Goal: Transaction & Acquisition: Purchase product/service

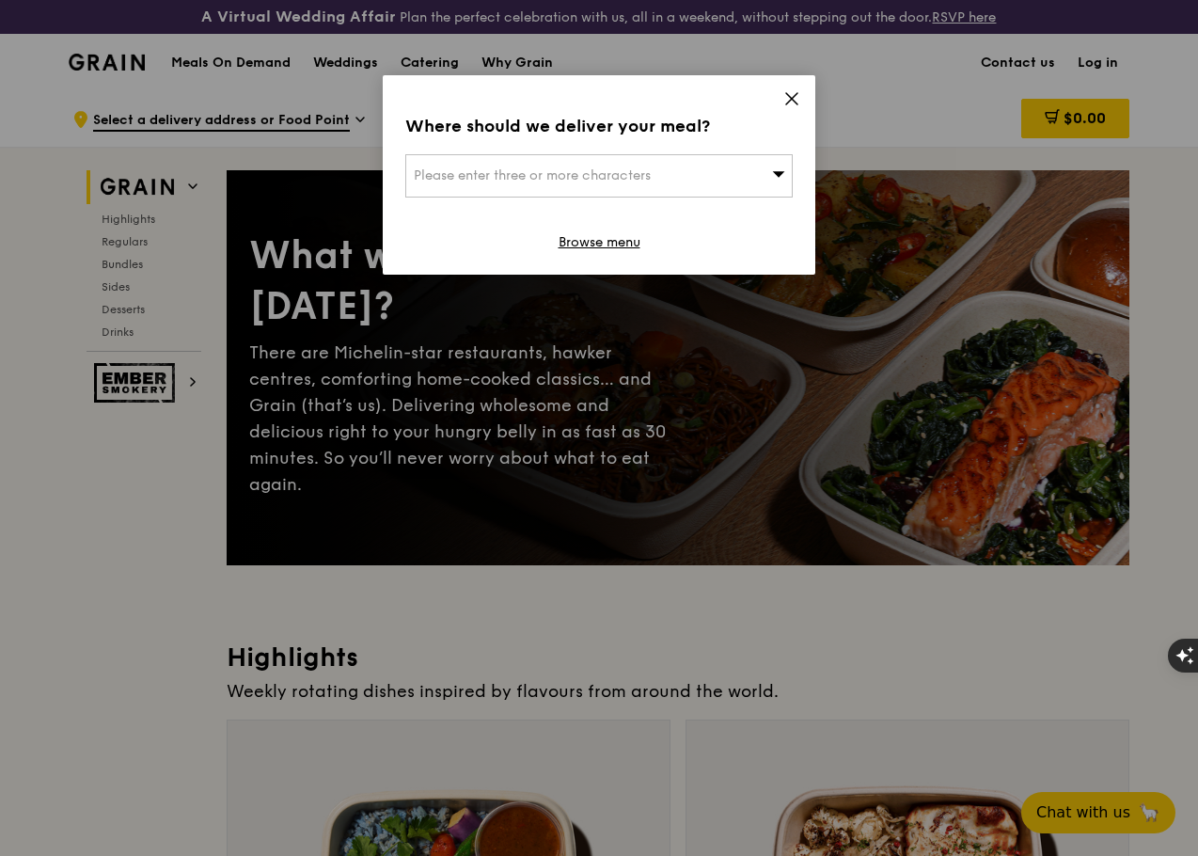
click at [684, 172] on div "Please enter three or more characters" at bounding box center [599, 175] width 388 height 43
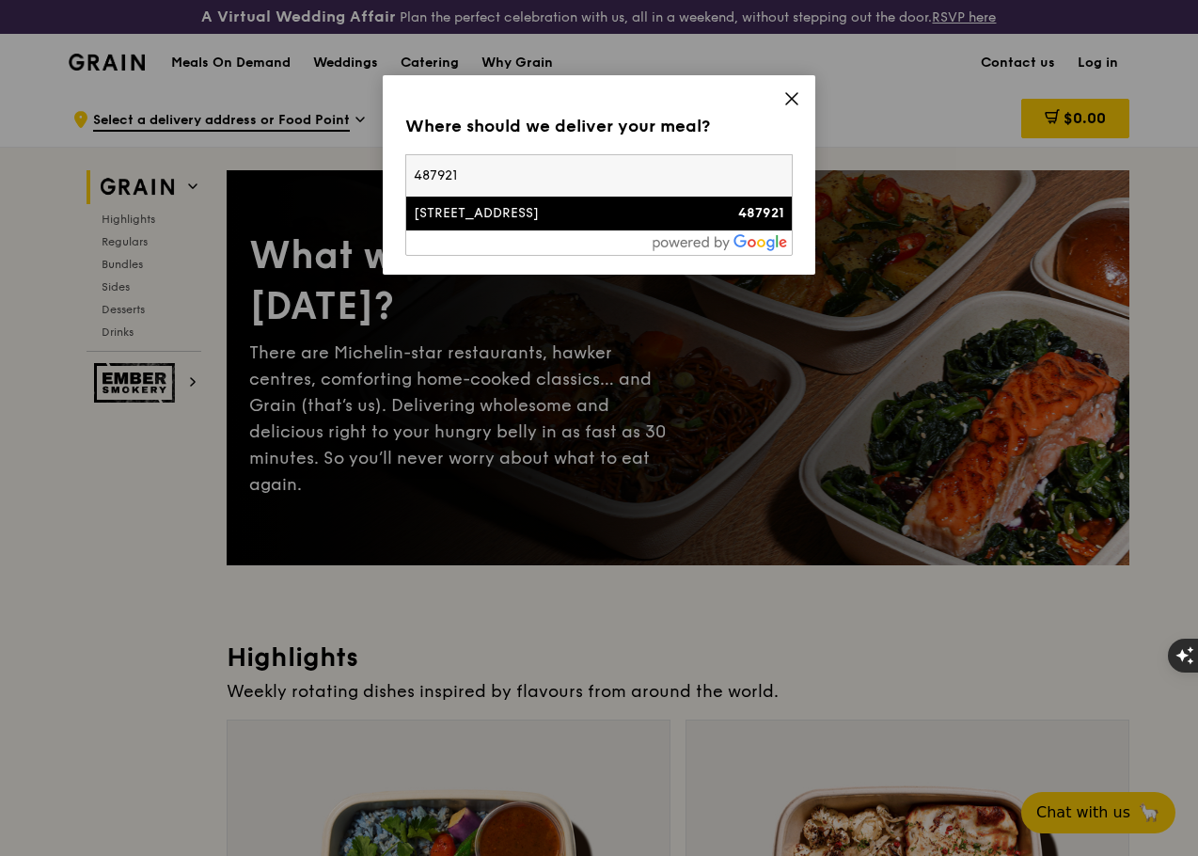
type input "487921"
click at [507, 212] on div "[STREET_ADDRESS]" at bounding box center [553, 213] width 278 height 19
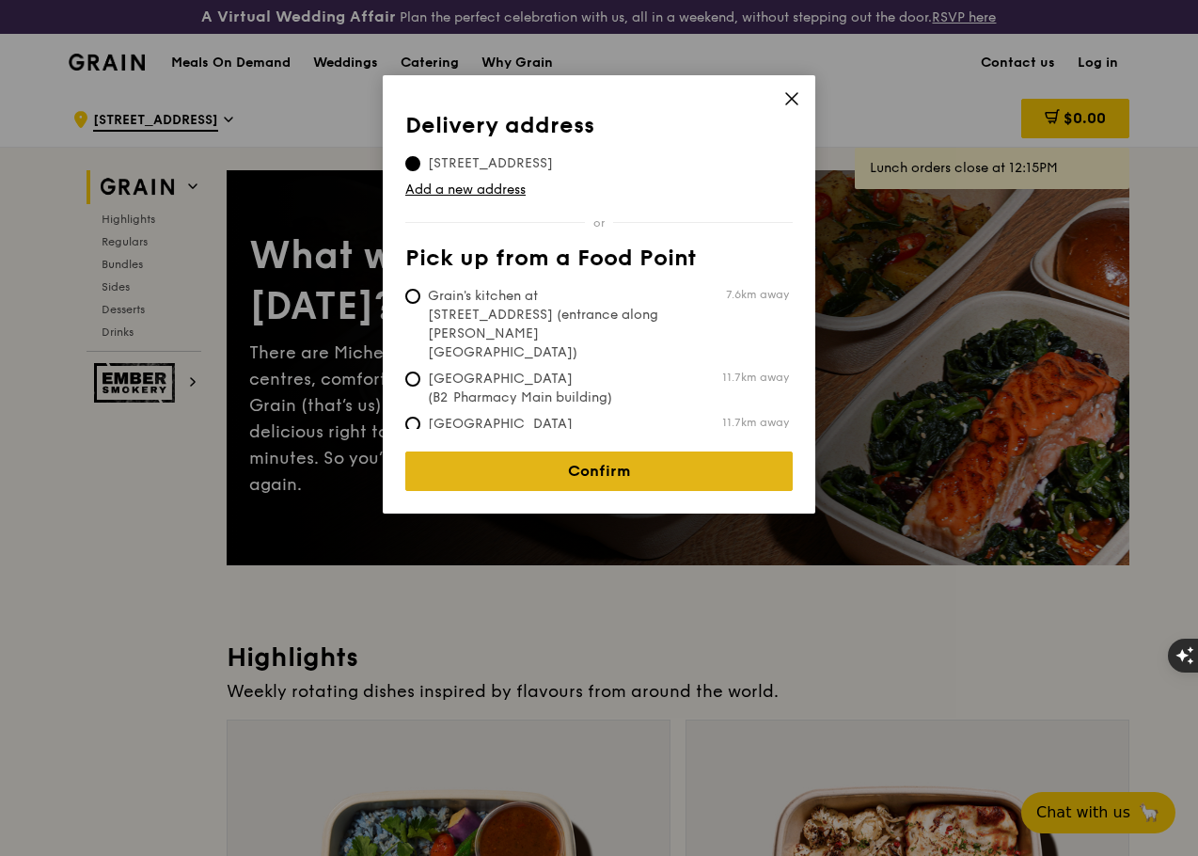
click at [631, 451] on link "Confirm" at bounding box center [599, 471] width 388 height 40
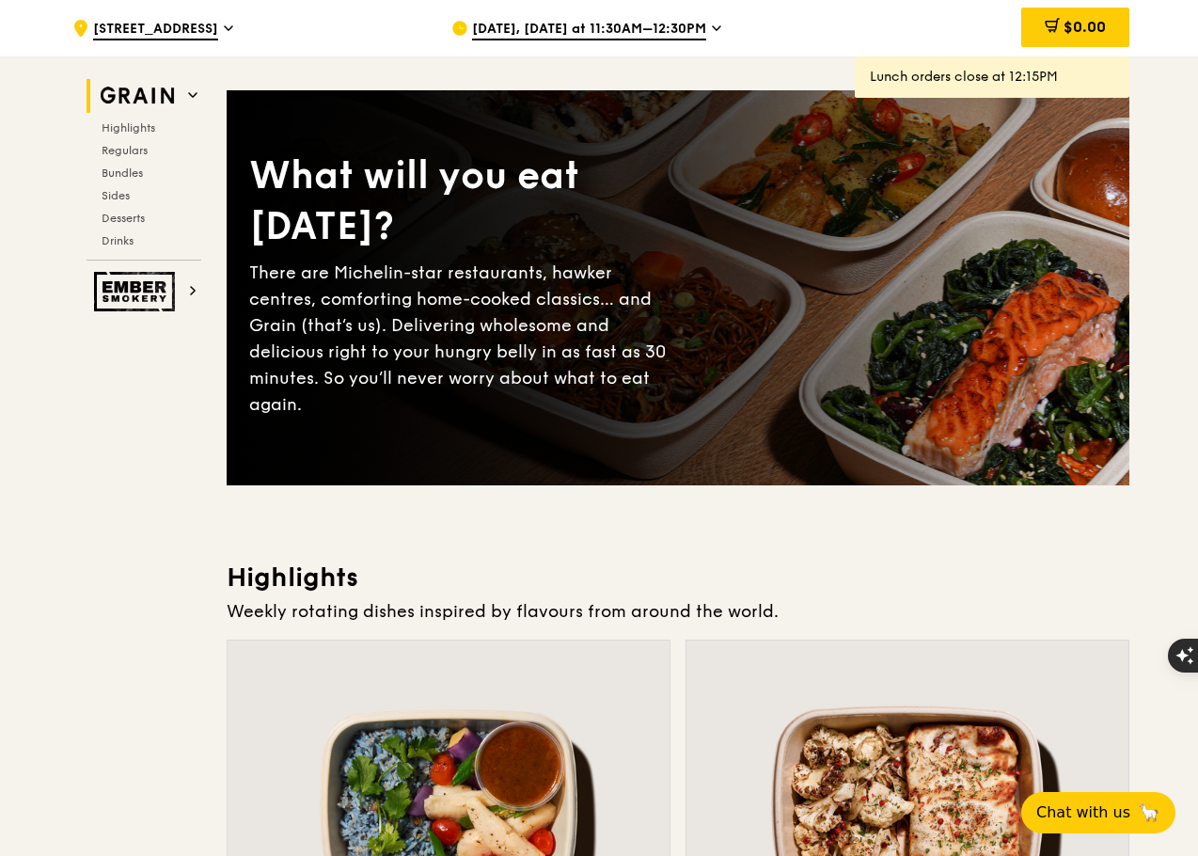
scroll to position [188, 0]
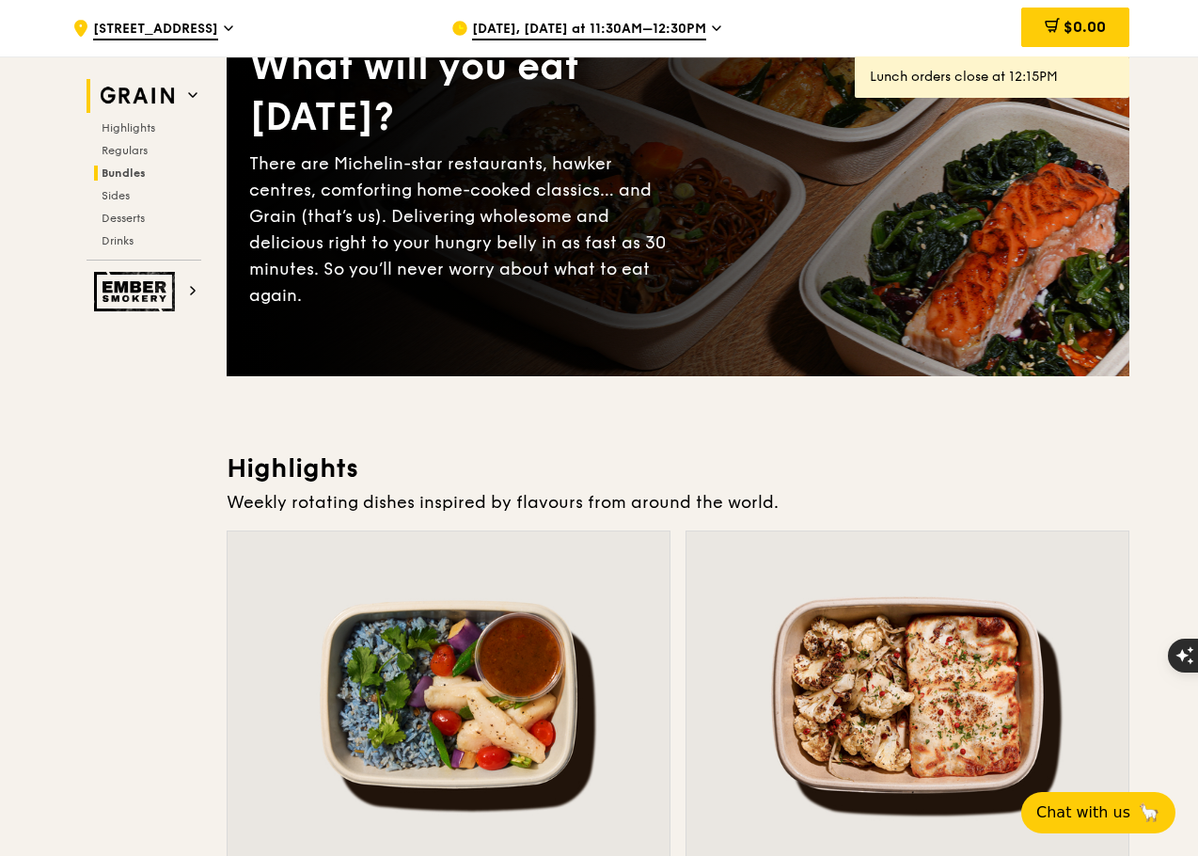
click at [128, 167] on span "Bundles" at bounding box center [124, 172] width 44 height 13
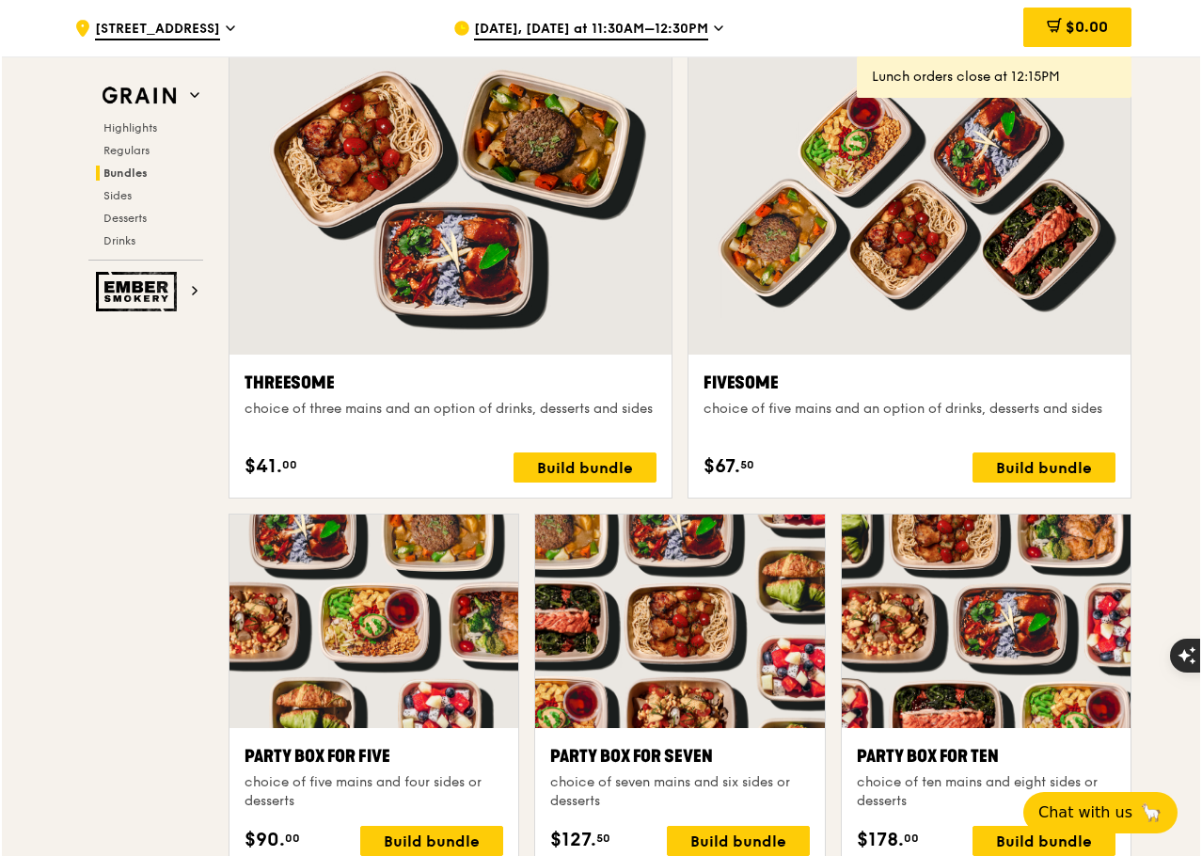
scroll to position [3530, 0]
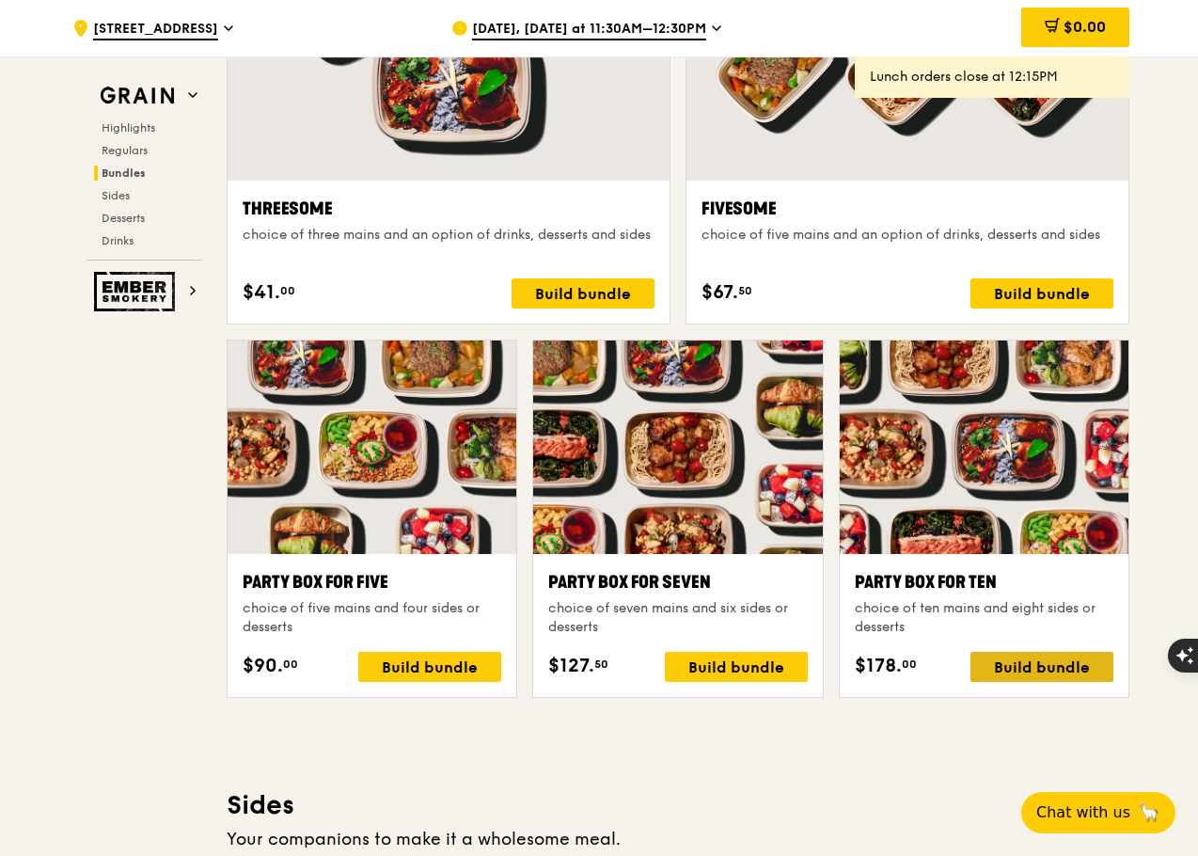
click at [1031, 682] on div "Build bundle" at bounding box center [1042, 667] width 143 height 30
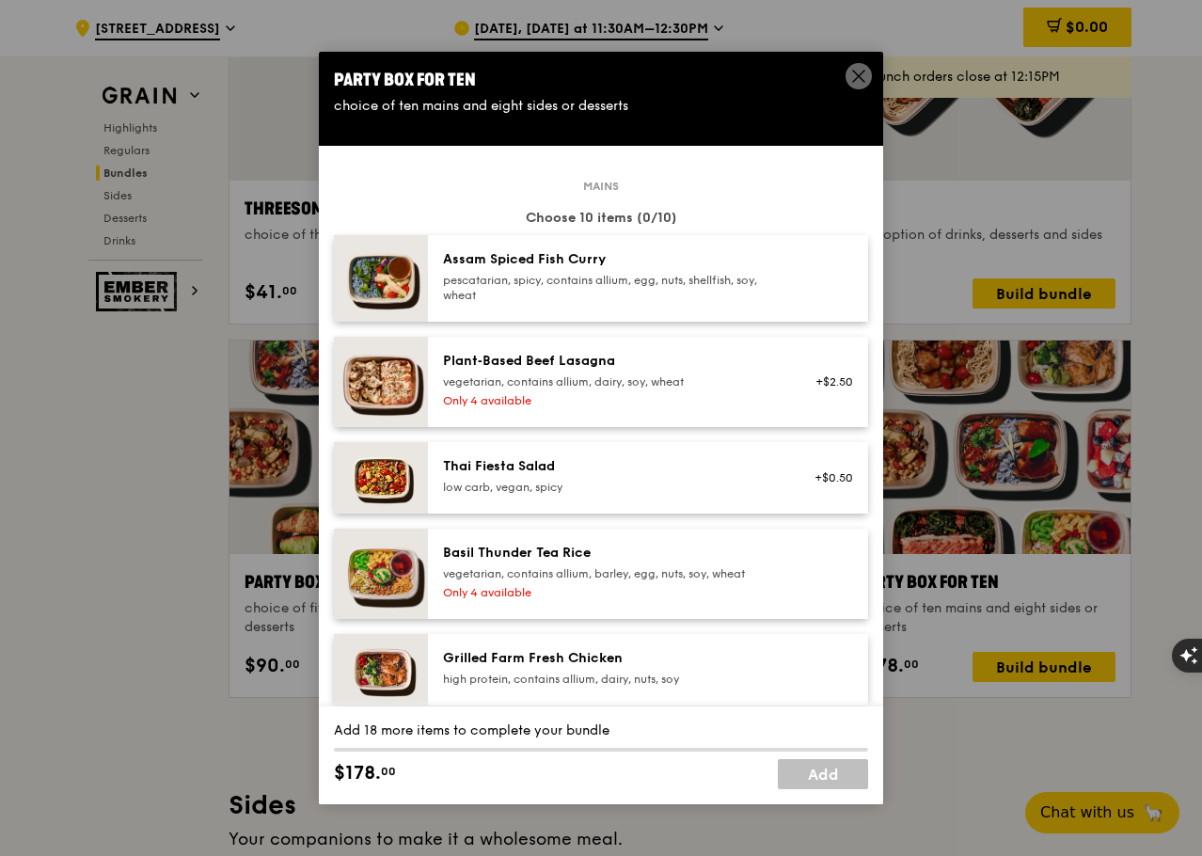
click at [542, 378] on div "vegetarian, contains allium, dairy, soy, wheat" at bounding box center [612, 381] width 338 height 15
click at [723, 387] on div "vegetarian, contains allium, dairy, soy, wheat" at bounding box center [612, 381] width 338 height 15
click at [717, 579] on div "vegetarian, contains allium, barley, egg, nuts, soy, wheat" at bounding box center [612, 573] width 338 height 15
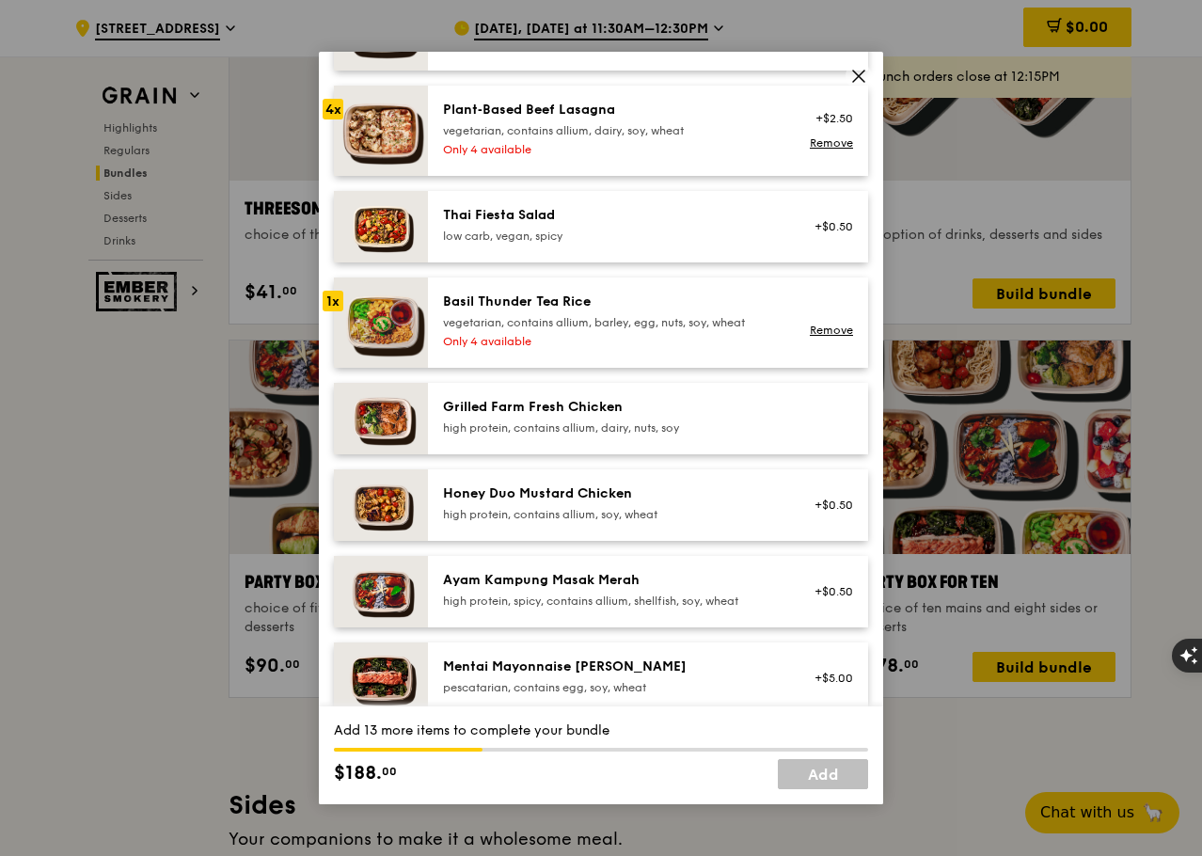
scroll to position [282, 0]
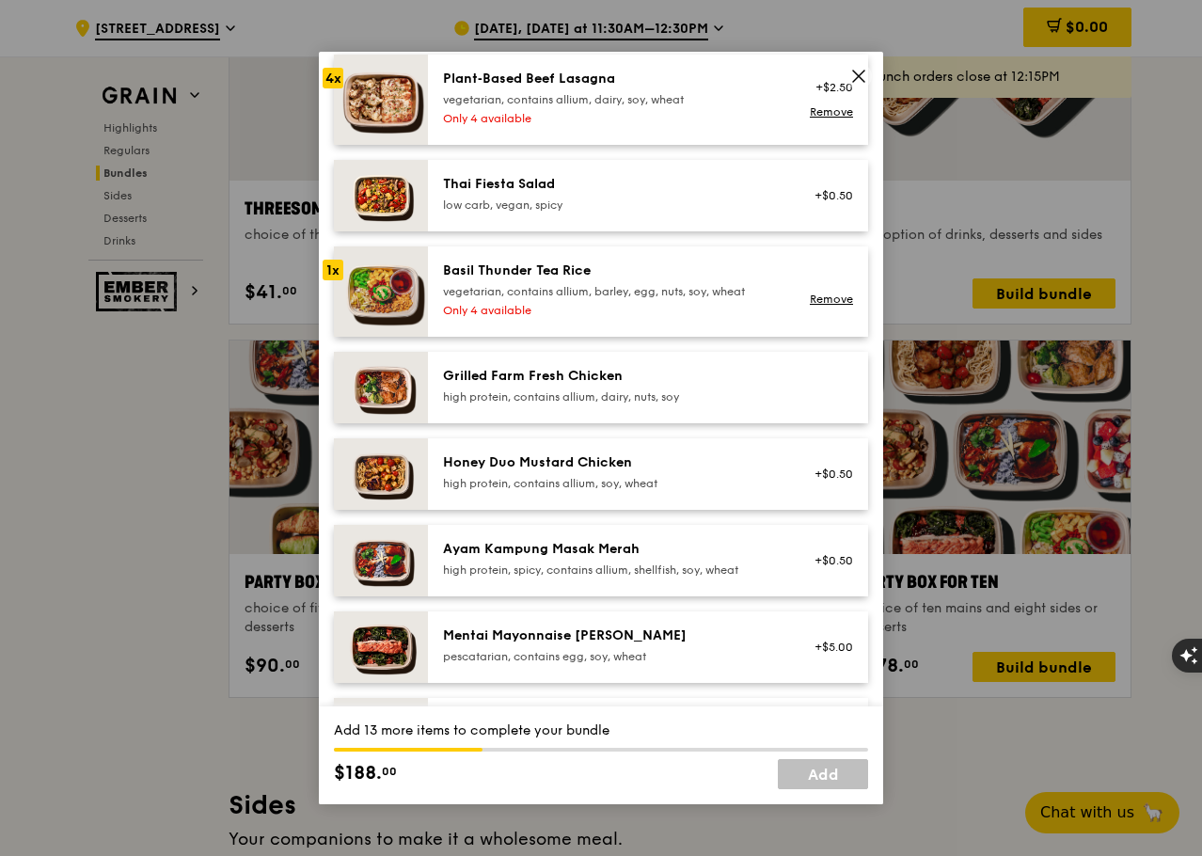
click at [650, 459] on div "Honey Duo Mustard Chicken" at bounding box center [612, 462] width 338 height 19
click at [681, 459] on div "Honey Duo Mustard Chicken" at bounding box center [612, 462] width 338 height 19
click at [712, 635] on div "Mentai Mayonnaise [PERSON_NAME]" at bounding box center [612, 635] width 338 height 19
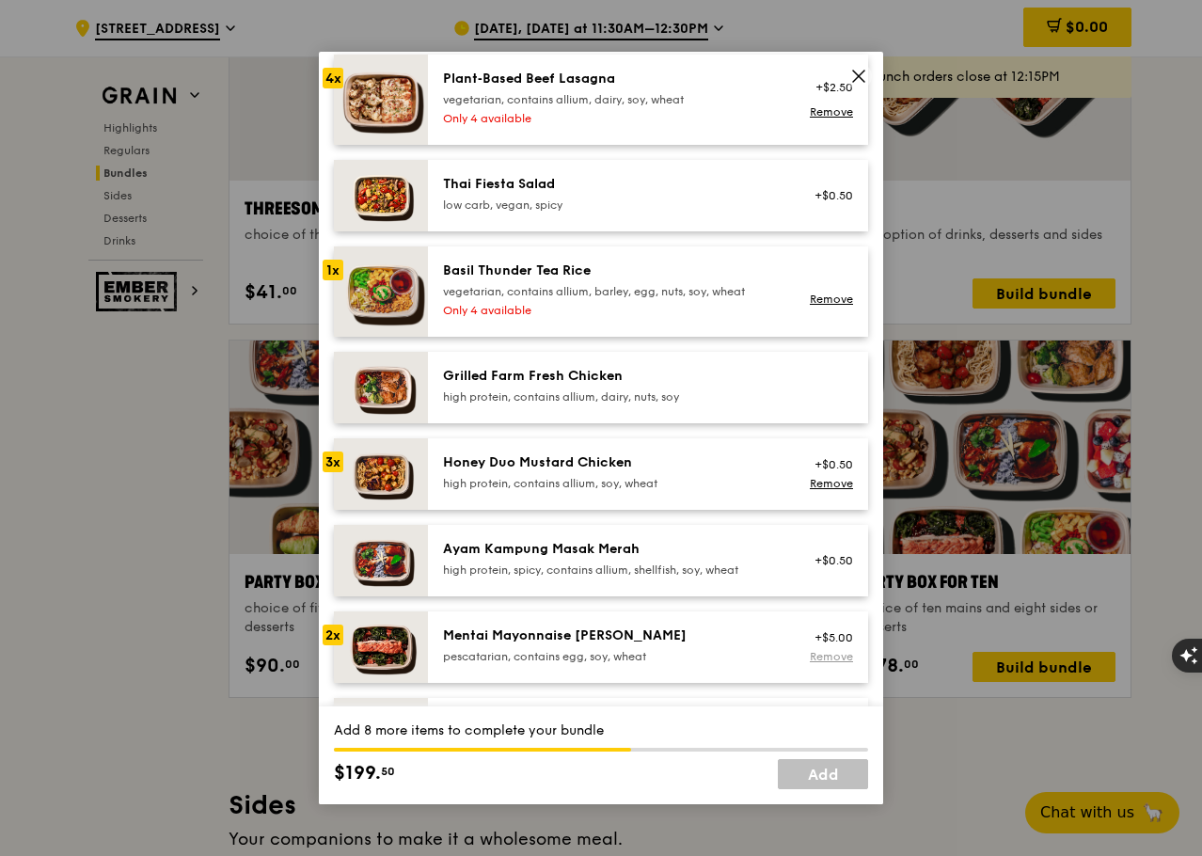
click at [810, 659] on link "Remove" at bounding box center [831, 656] width 43 height 13
click at [713, 642] on div "Mentai Mayonnaise [PERSON_NAME]" at bounding box center [612, 635] width 338 height 19
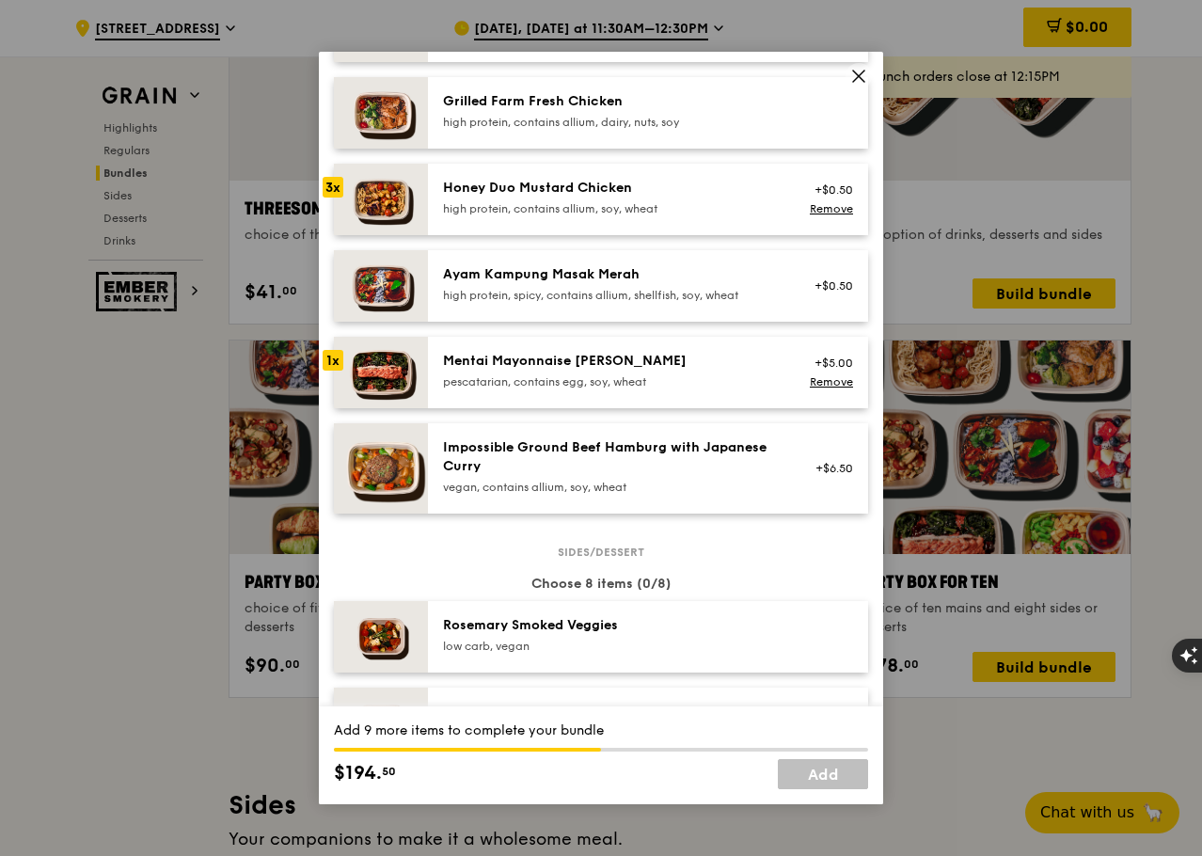
scroll to position [564, 0]
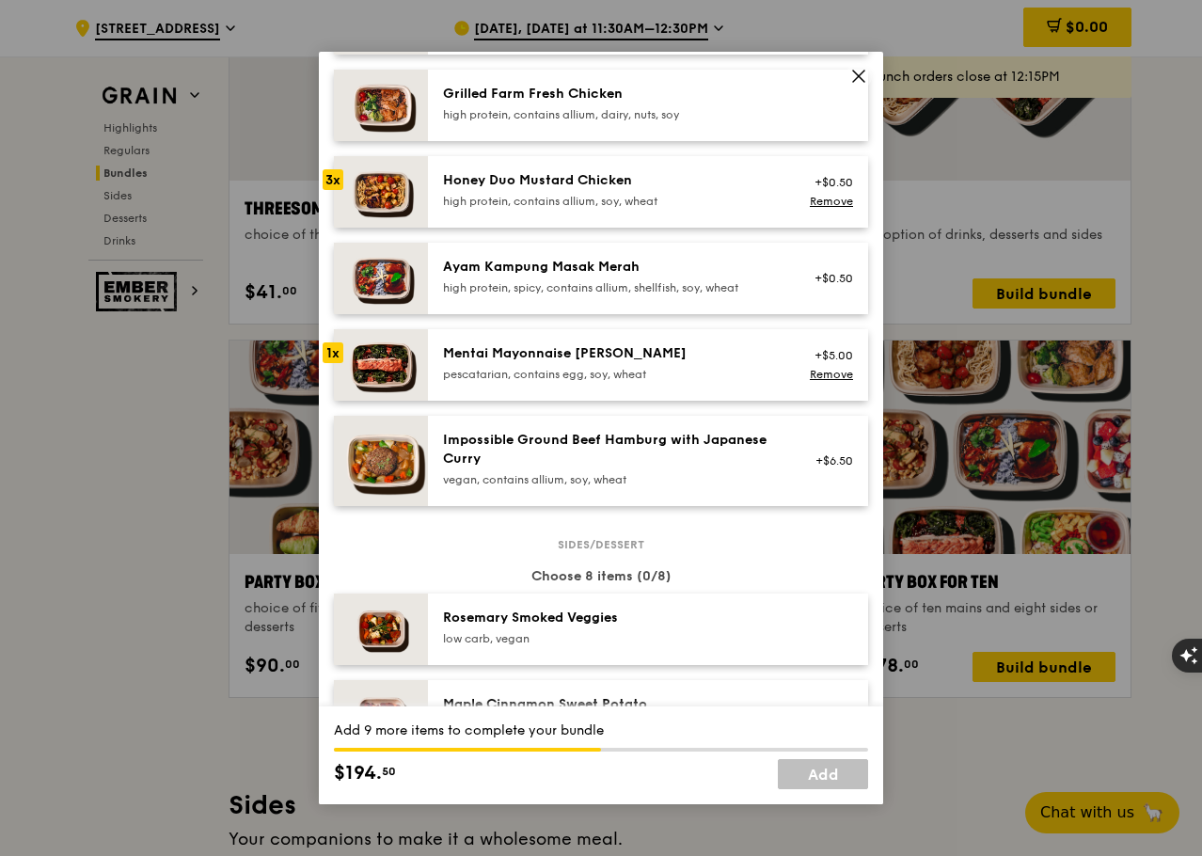
click at [639, 450] on div "Impossible Ground Beef Hamburg with Japanese Curry" at bounding box center [612, 450] width 338 height 38
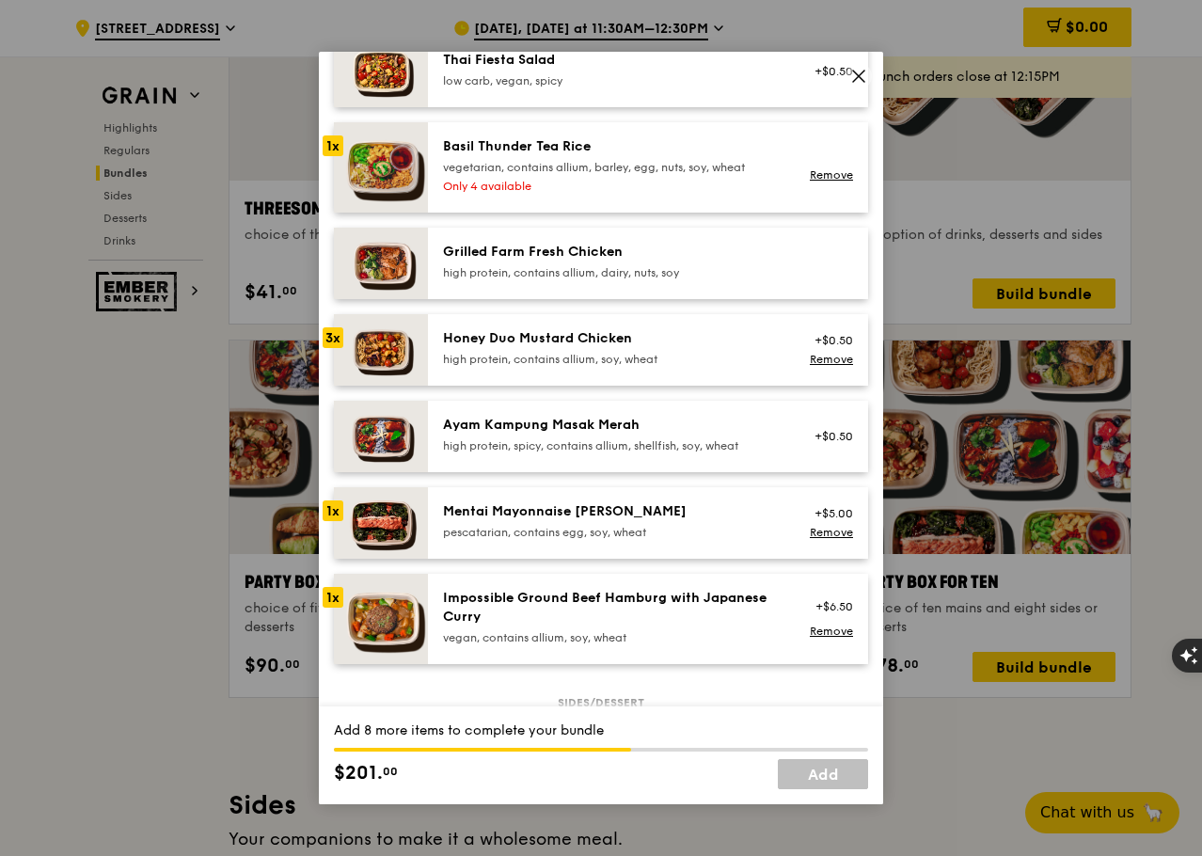
scroll to position [376, 0]
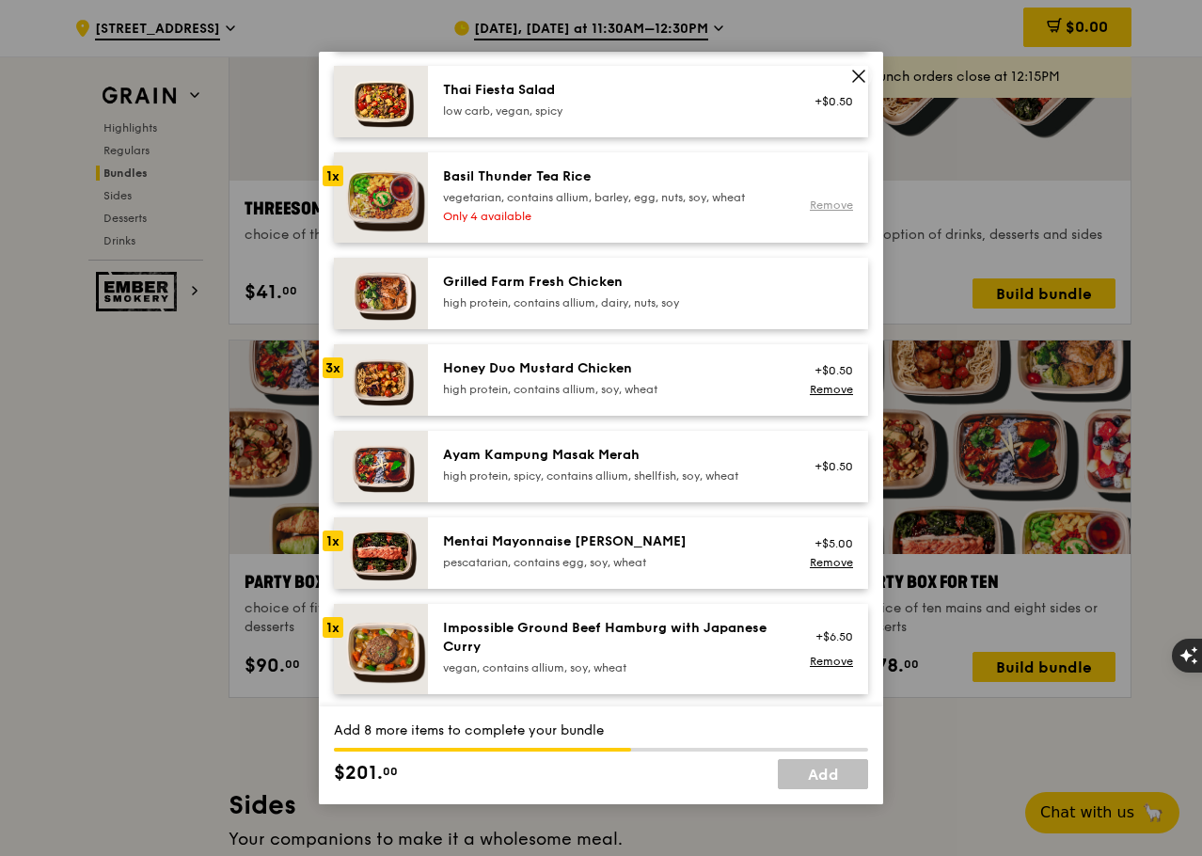
click at [815, 203] on link "Remove" at bounding box center [831, 204] width 43 height 13
click at [737, 647] on div "Impossible Ground Beef Hamburg with Japanese Curry" at bounding box center [612, 638] width 338 height 38
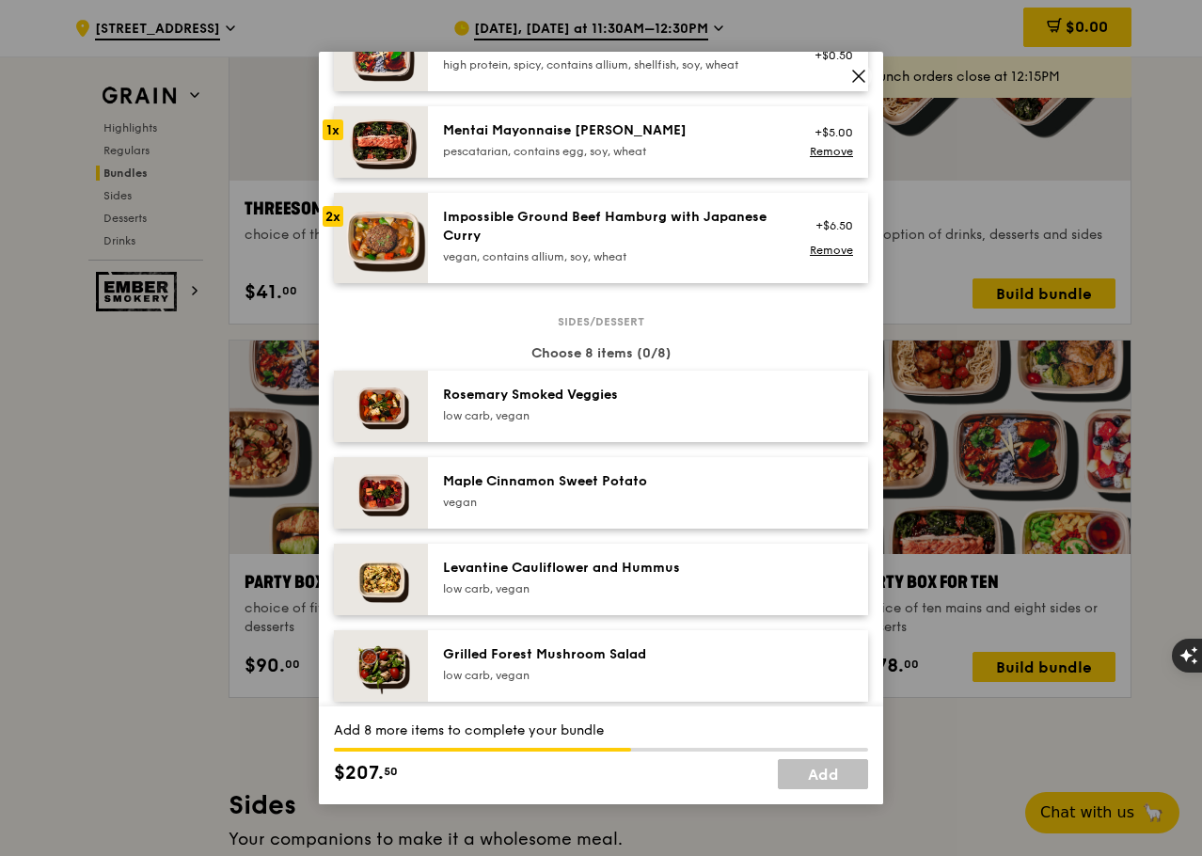
scroll to position [846, 0]
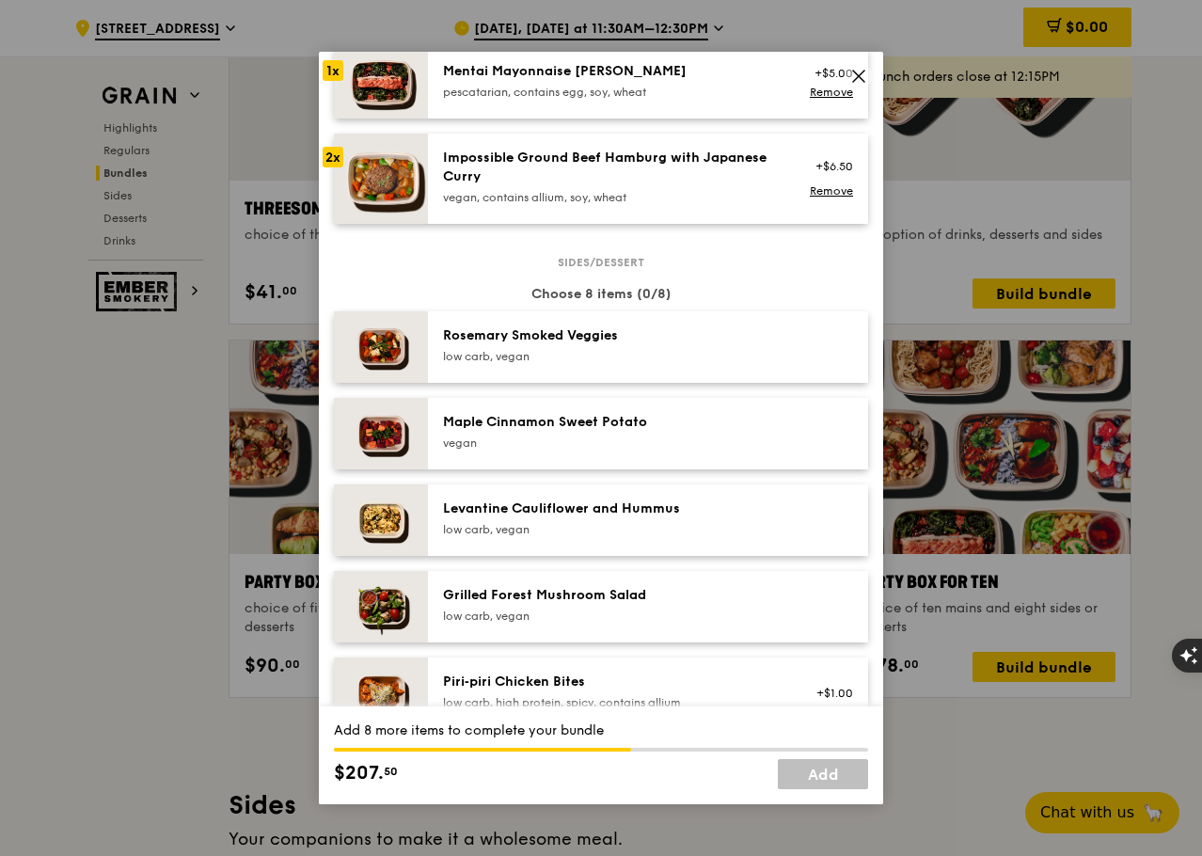
click at [593, 351] on div "low carb, vegan" at bounding box center [612, 356] width 338 height 15
click at [607, 423] on div "Maple Cinnamon Sweet Potato" at bounding box center [612, 422] width 338 height 19
click at [611, 511] on div "Levantine Cauliflower and Hummus" at bounding box center [612, 508] width 338 height 19
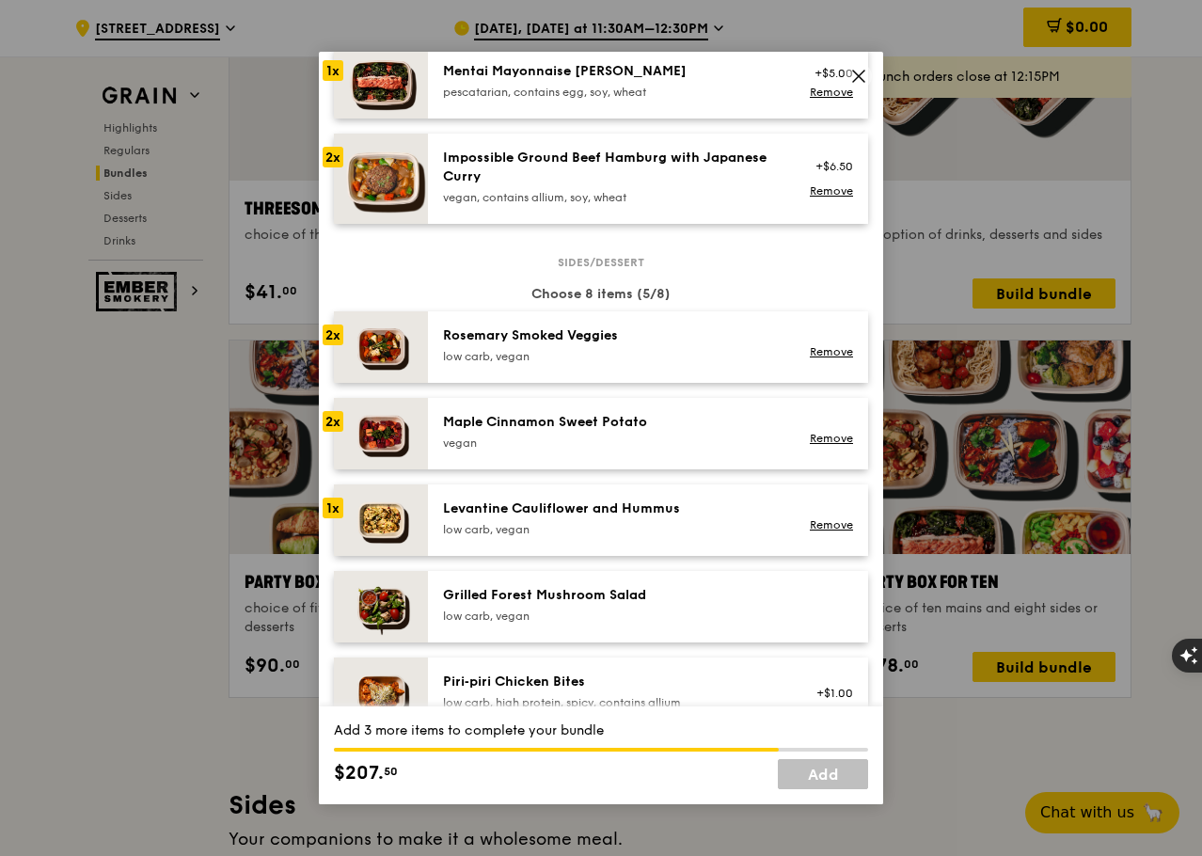
click at [611, 511] on div "Levantine Cauliflower and Hummus" at bounding box center [612, 508] width 338 height 19
click at [623, 516] on div "Levantine Cauliflower and Hummus" at bounding box center [612, 508] width 338 height 19
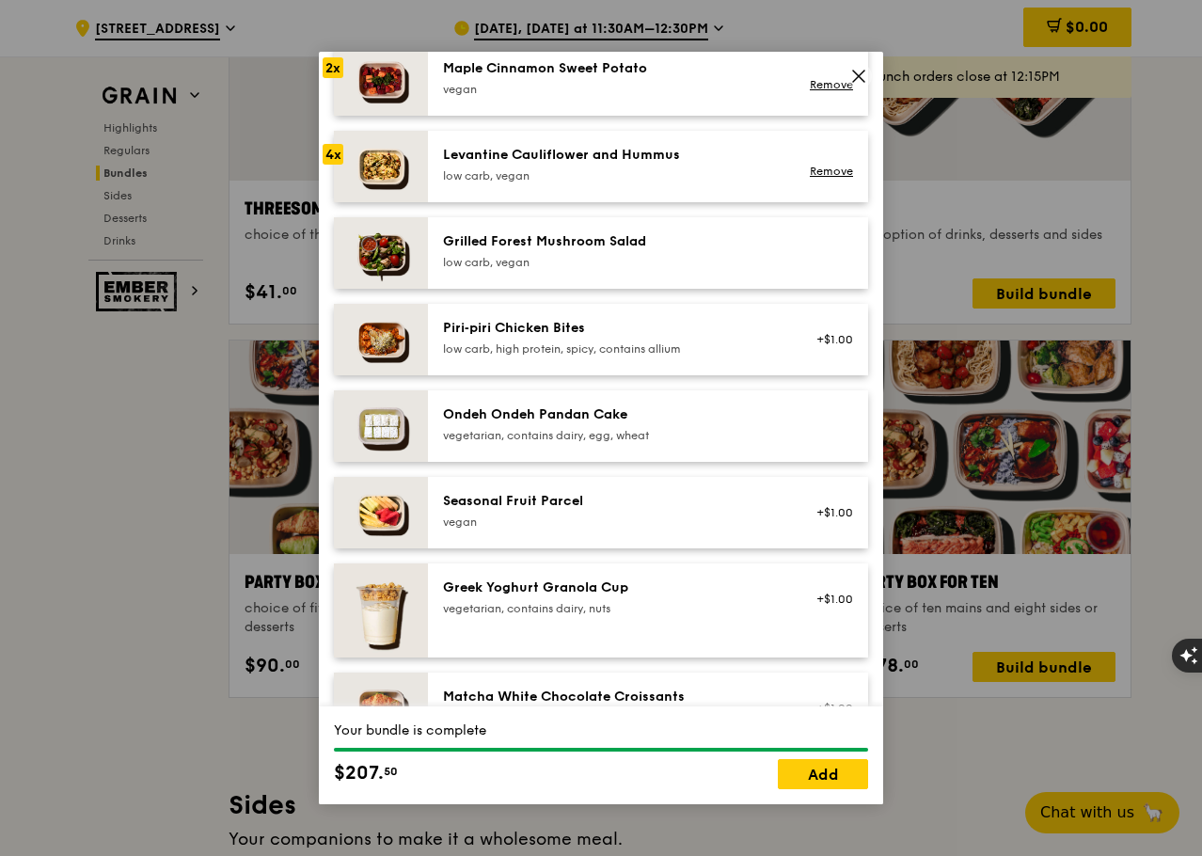
scroll to position [1223, 0]
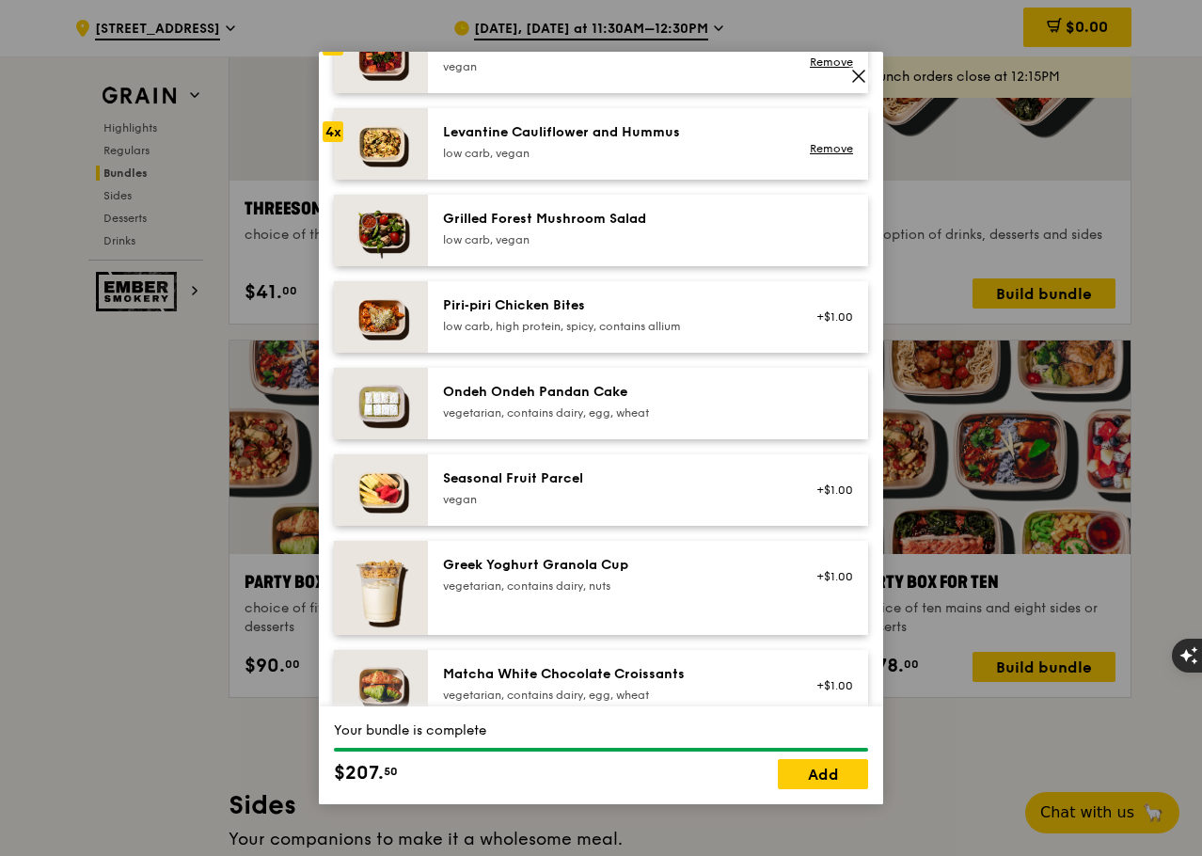
click at [560, 312] on div "Piri‑piri Chicken Bites" at bounding box center [612, 305] width 338 height 19
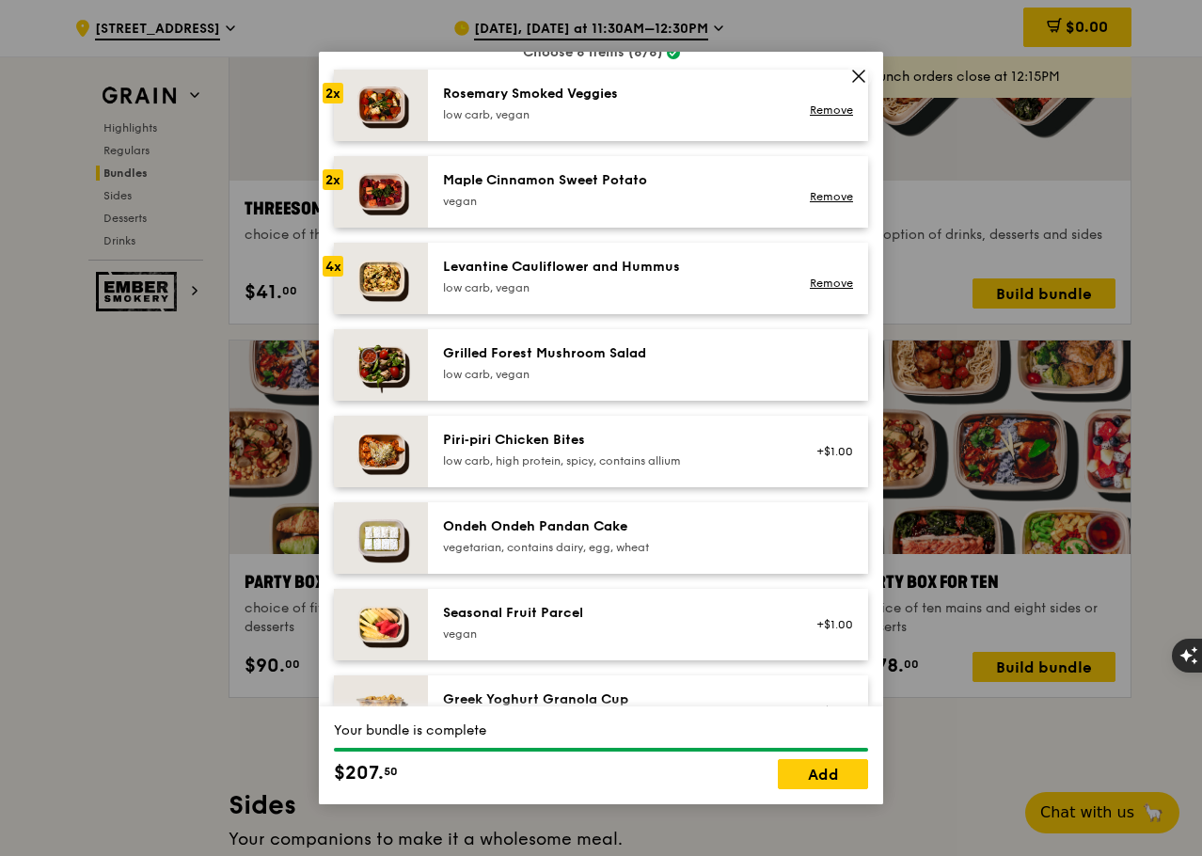
scroll to position [846, 0]
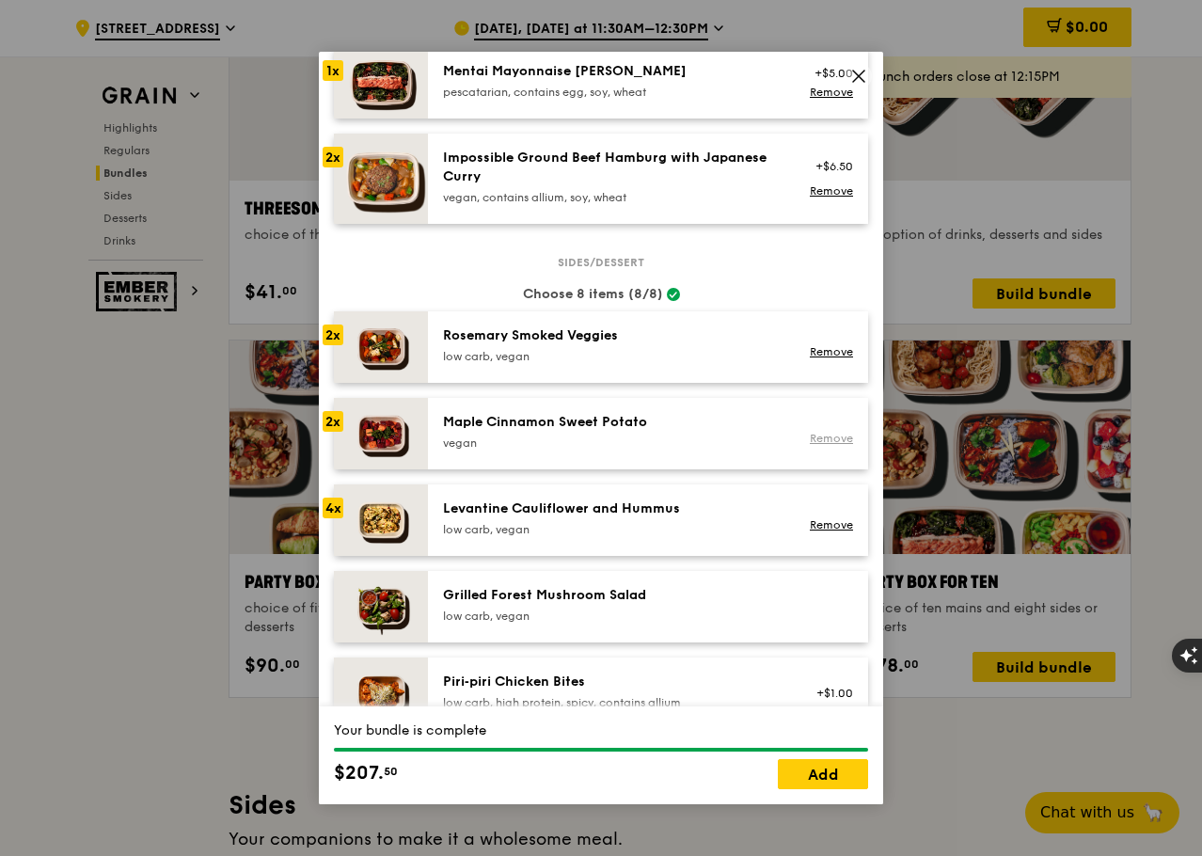
click at [826, 435] on link "Remove" at bounding box center [831, 438] width 43 height 13
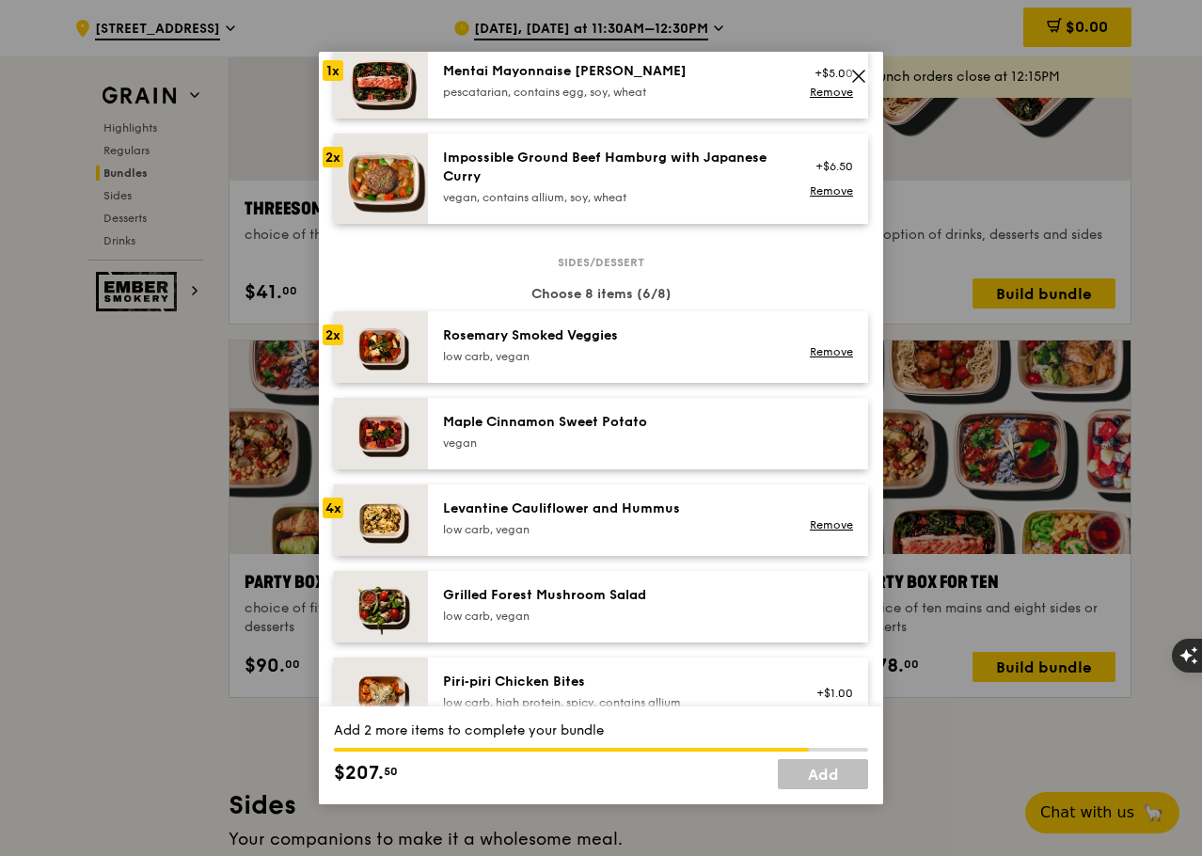
click at [764, 678] on div "Piri‑piri Chicken Bites" at bounding box center [612, 681] width 338 height 19
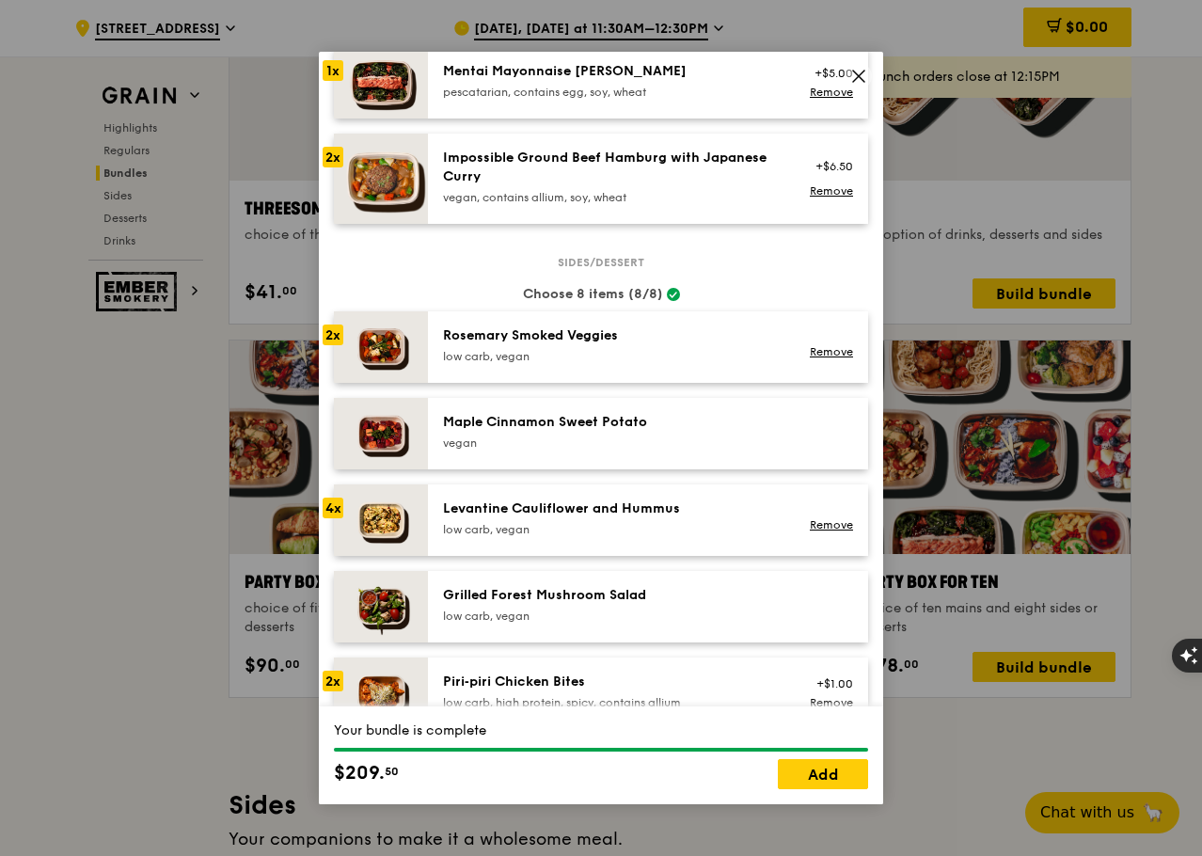
click at [764, 678] on div "Piri‑piri Chicken Bites" at bounding box center [612, 681] width 338 height 19
click at [815, 525] on link "Remove" at bounding box center [831, 524] width 43 height 13
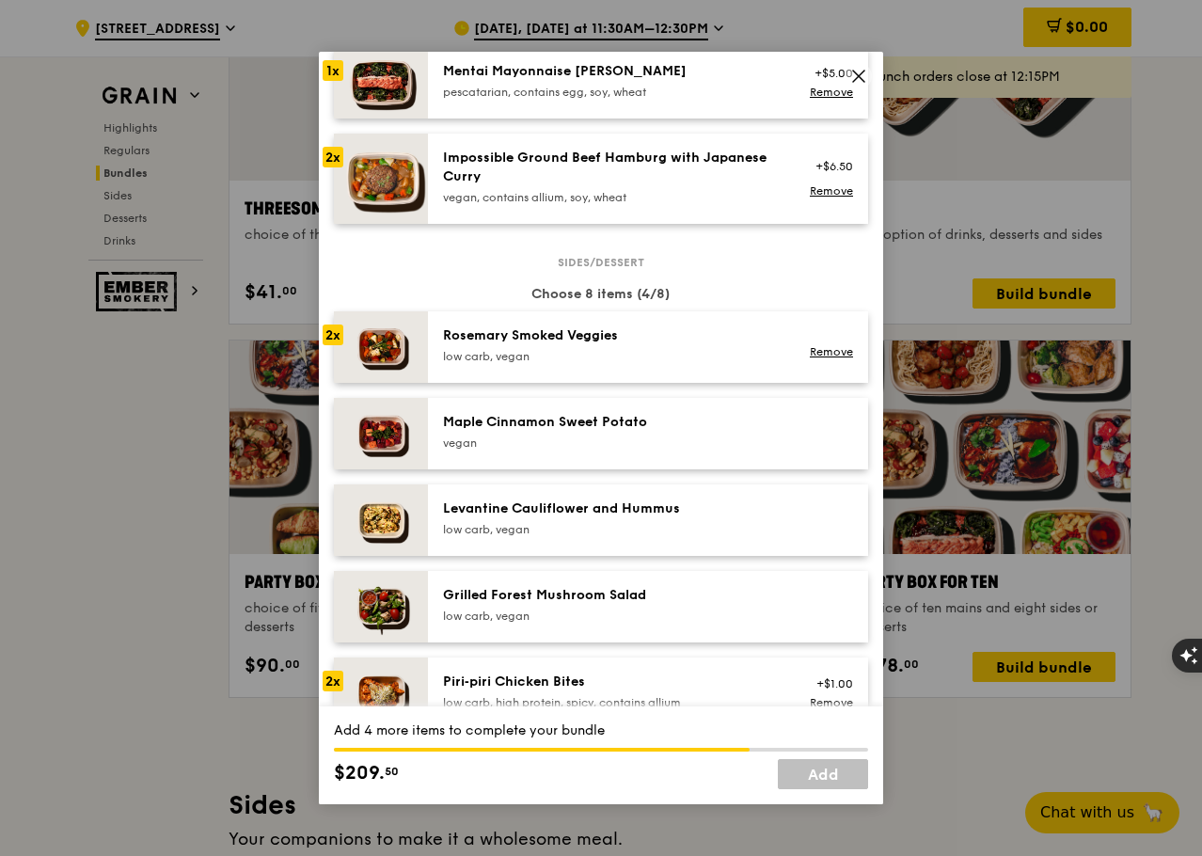
click at [708, 518] on div "Levantine Cauliflower and Hummus low carb, vegan" at bounding box center [612, 518] width 338 height 38
click at [677, 714] on div "Add 2 more items to complete your bundle $209. 50 Add" at bounding box center [601, 755] width 564 height 98
click at [677, 696] on div "low carb, high protein, spicy, contains allium" at bounding box center [612, 702] width 338 height 15
click at [672, 688] on div "Piri‑piri Chicken Bites" at bounding box center [612, 681] width 338 height 19
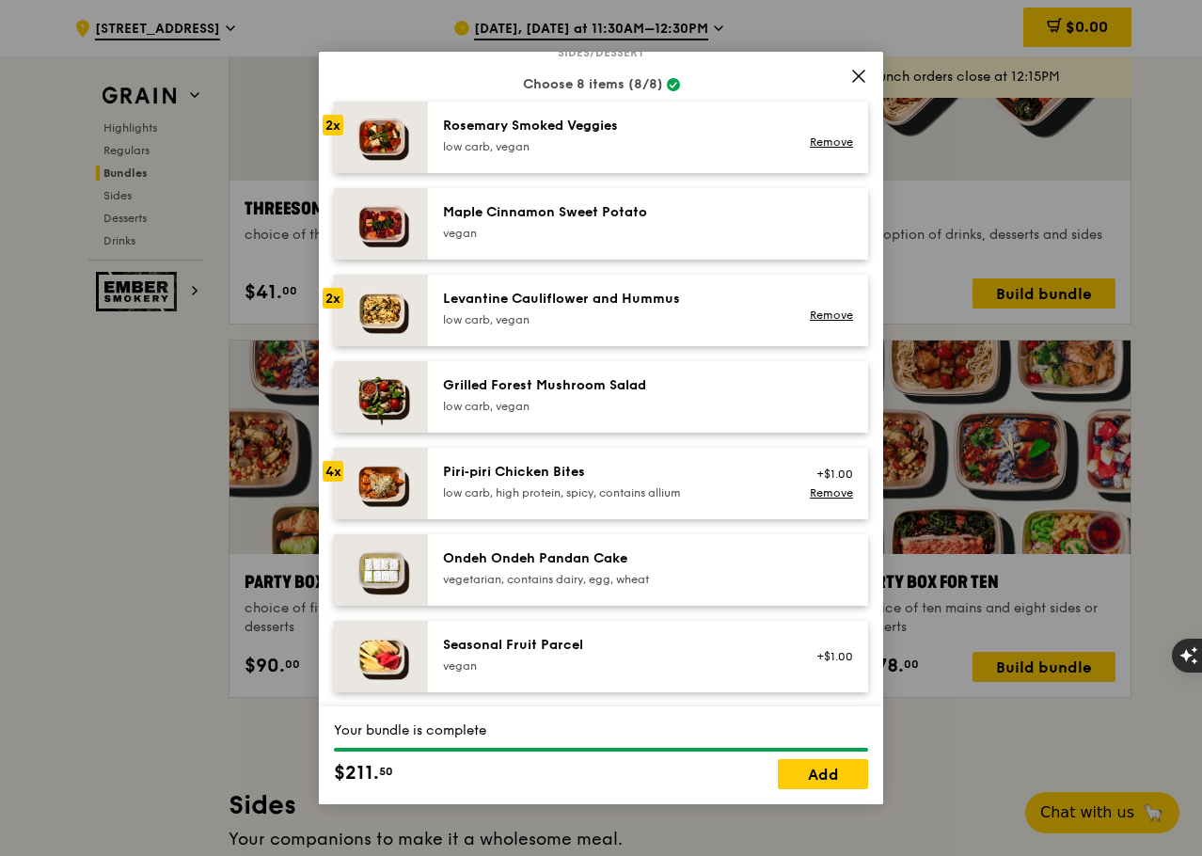
scroll to position [1035, 0]
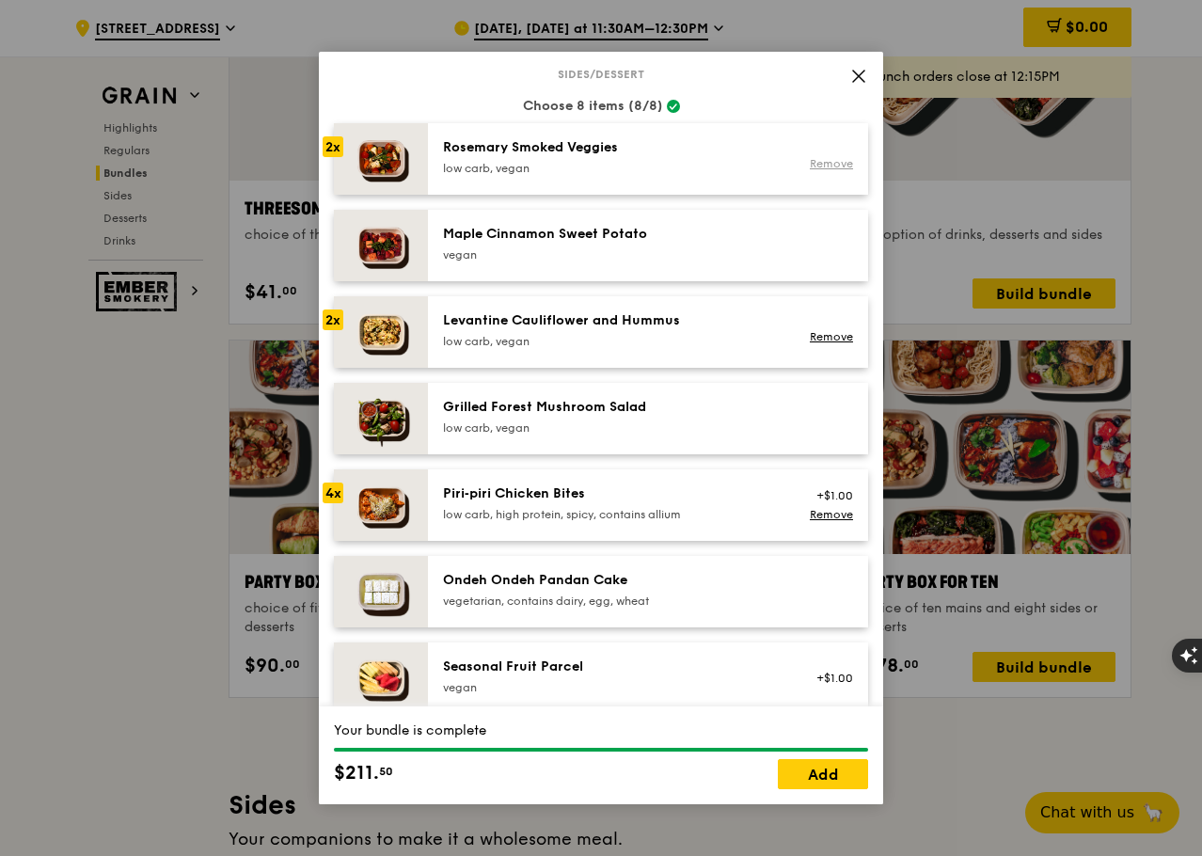
click at [810, 161] on link "Remove" at bounding box center [831, 163] width 43 height 13
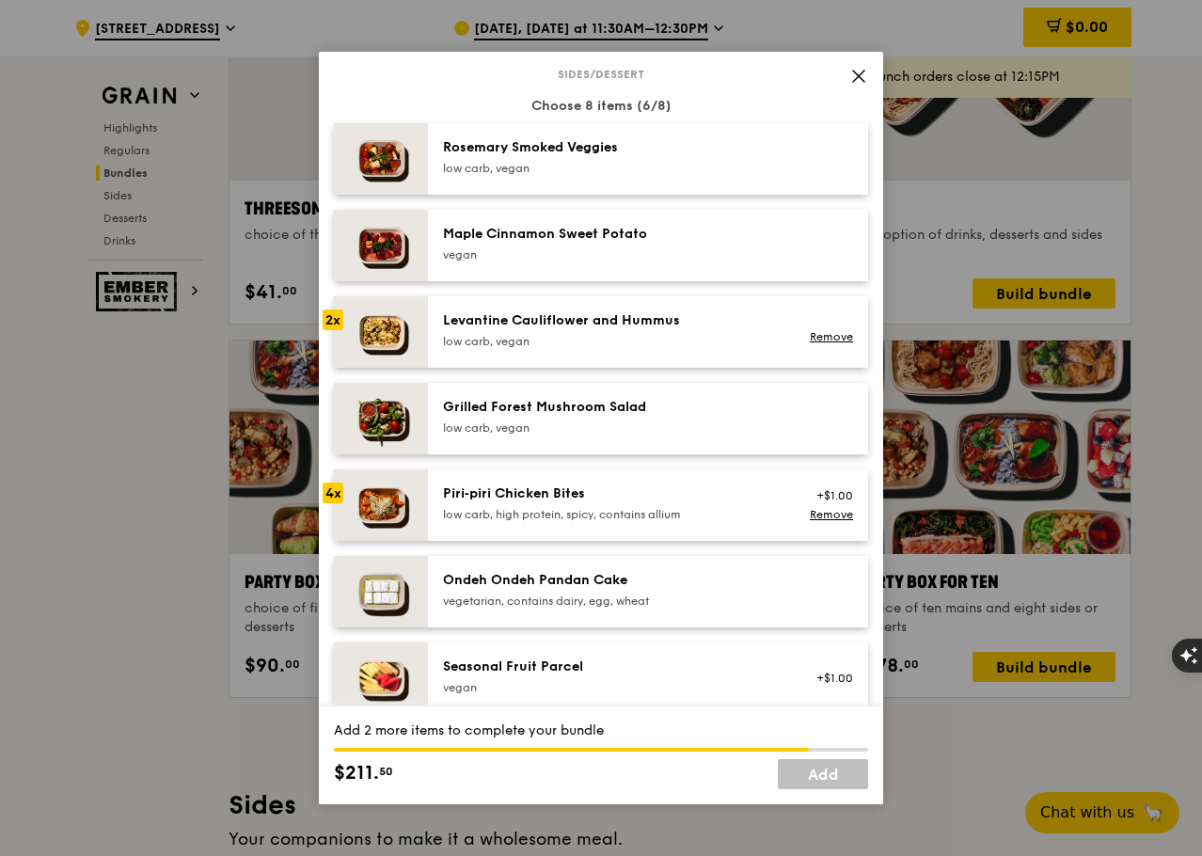
click at [804, 213] on div "Maple Cinnamon Sweet Potato vegan" at bounding box center [648, 245] width 440 height 71
click at [810, 245] on link "Remove" at bounding box center [831, 250] width 43 height 13
click at [753, 237] on div "Maple Cinnamon Sweet Potato" at bounding box center [612, 234] width 338 height 19
click at [520, 252] on div "vegan" at bounding box center [612, 254] width 338 height 15
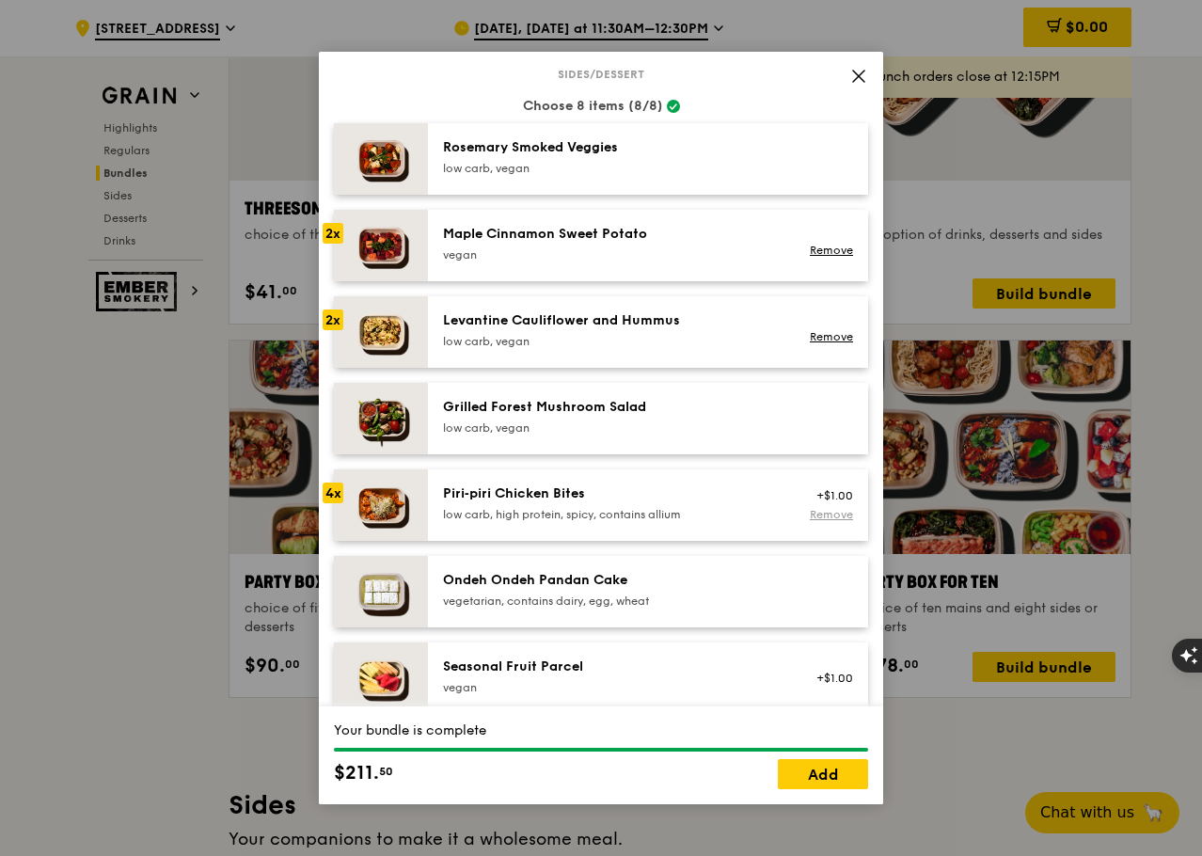
click at [810, 510] on link "Remove" at bounding box center [831, 514] width 43 height 13
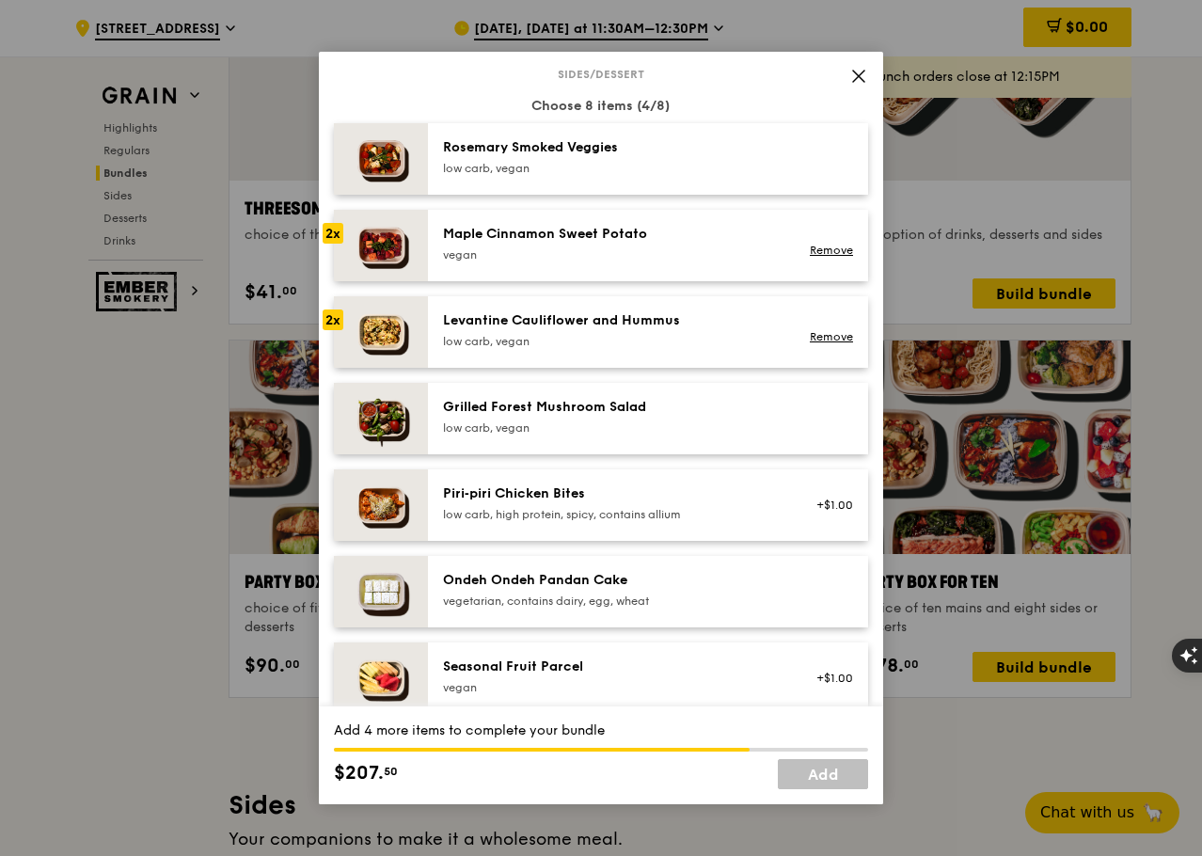
click at [688, 502] on div "Piri‑piri Chicken Bites" at bounding box center [612, 493] width 338 height 19
click at [633, 176] on div "Rosemary Smoked Veggies low carb, vegan" at bounding box center [612, 158] width 360 height 41
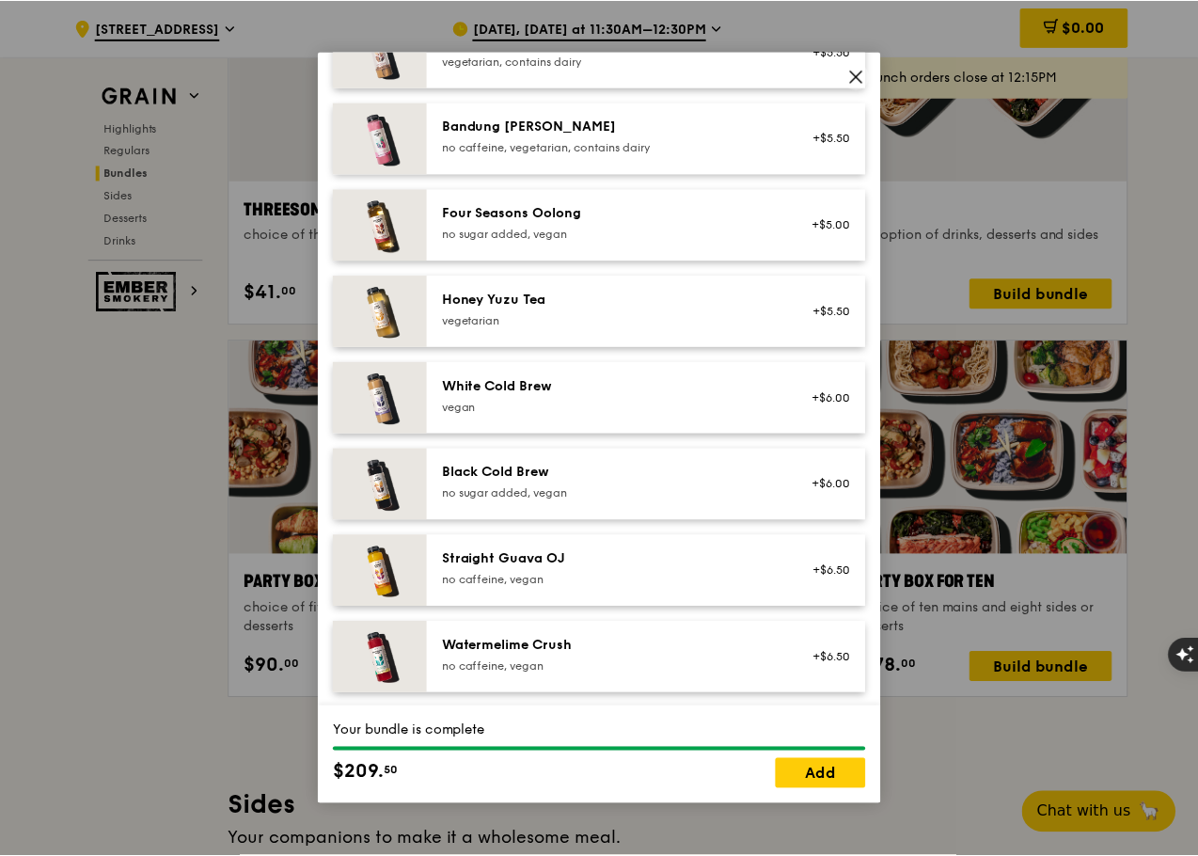
scroll to position [2191, 0]
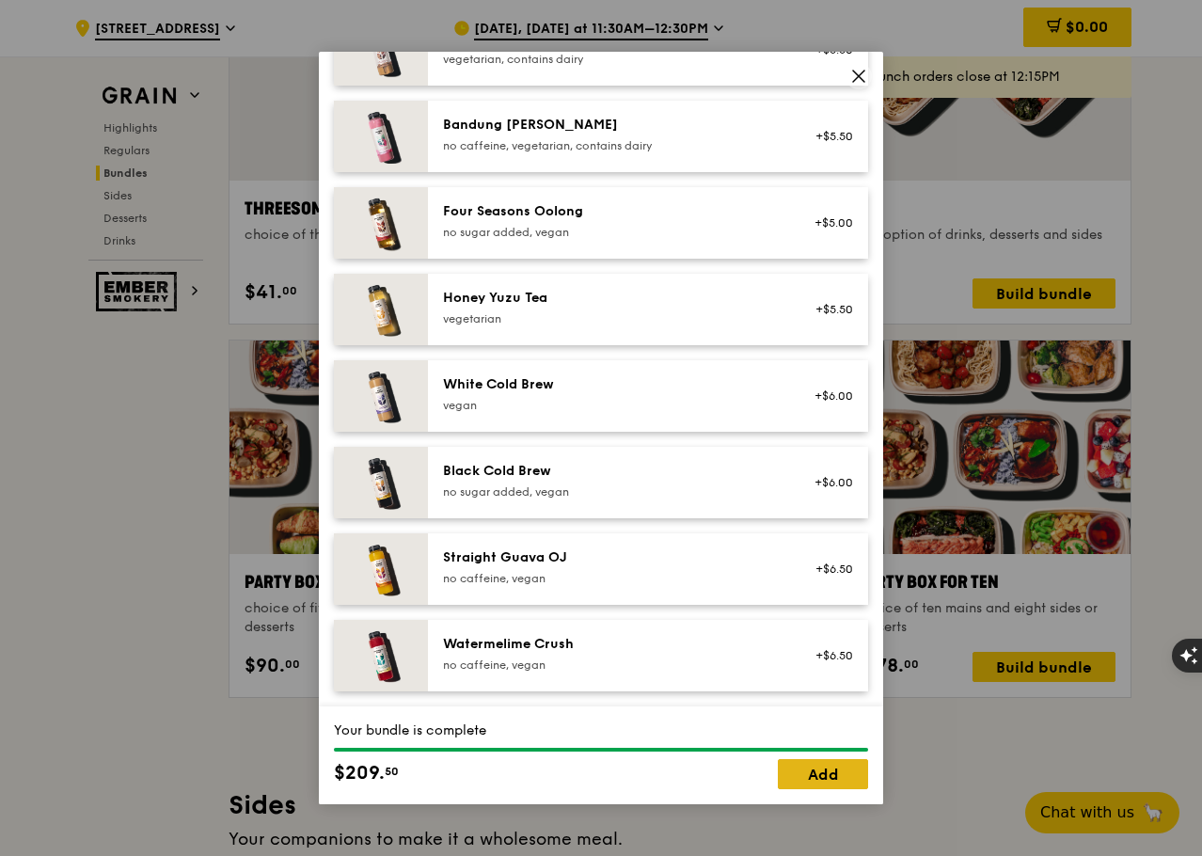
click at [815, 766] on link "Add" at bounding box center [823, 774] width 90 height 30
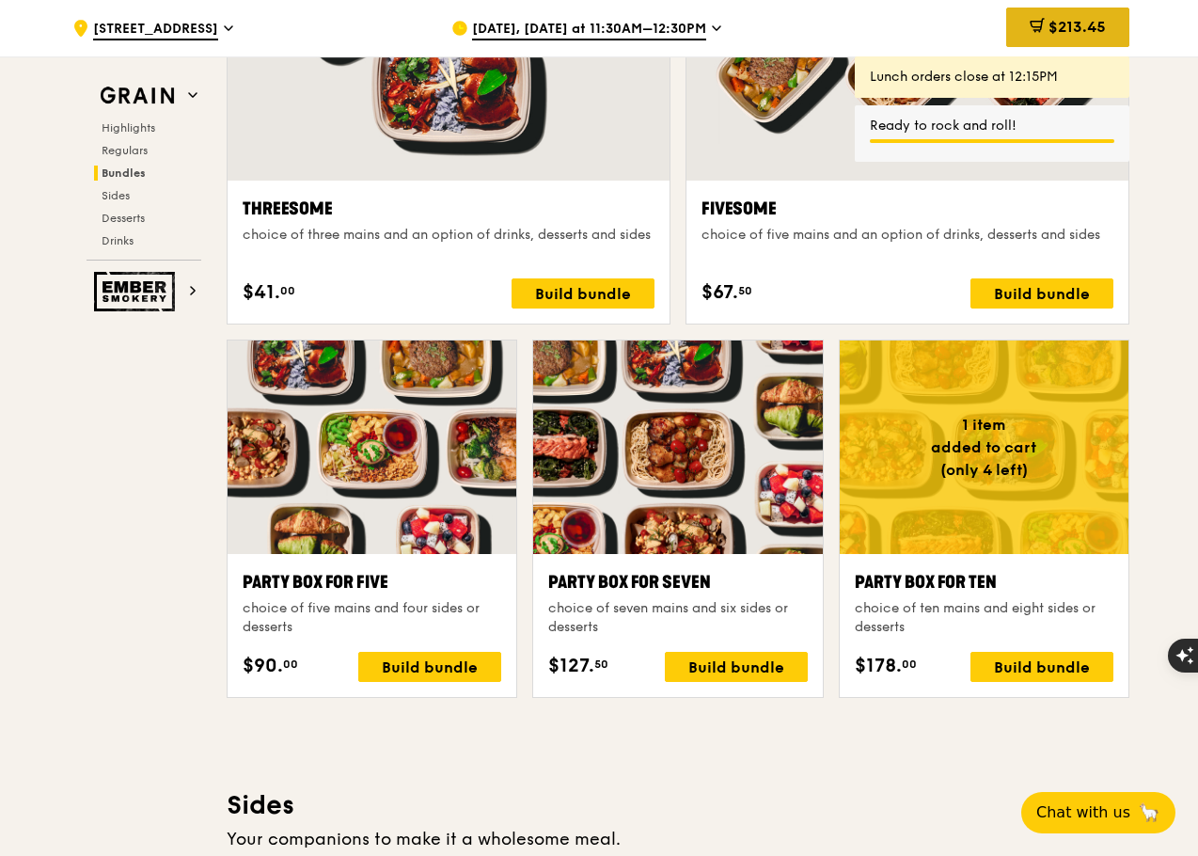
click at [1042, 24] on div "$213.45" at bounding box center [1067, 28] width 123 height 40
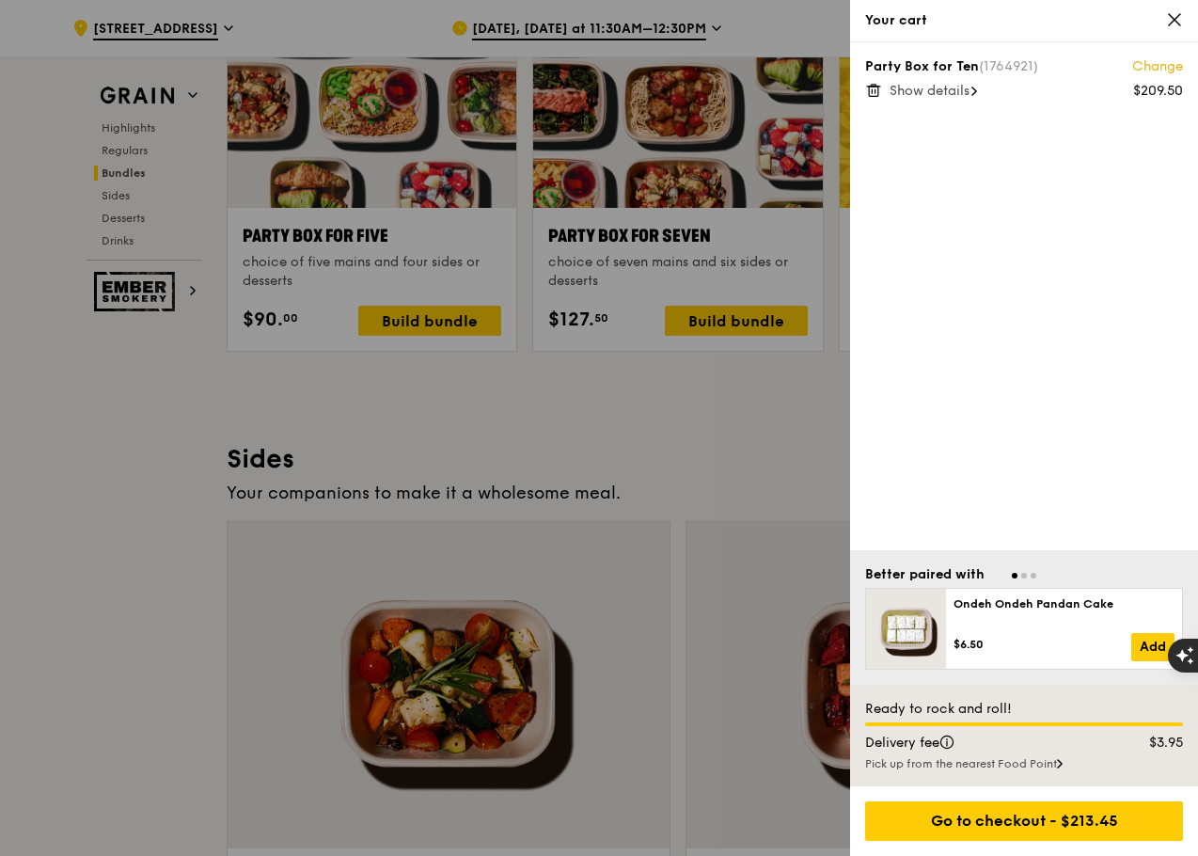
scroll to position [3906, 0]
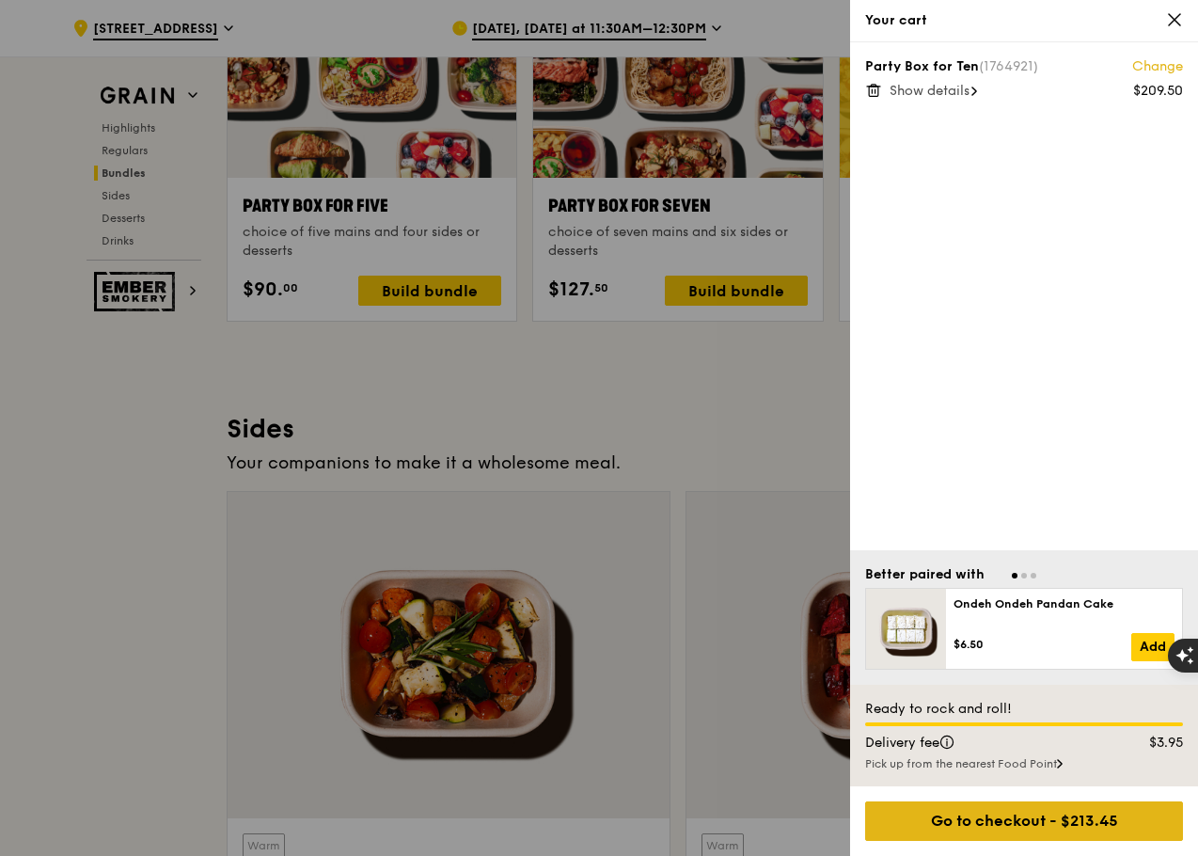
click at [1141, 827] on div "Go to checkout - $213.45" at bounding box center [1024, 821] width 318 height 40
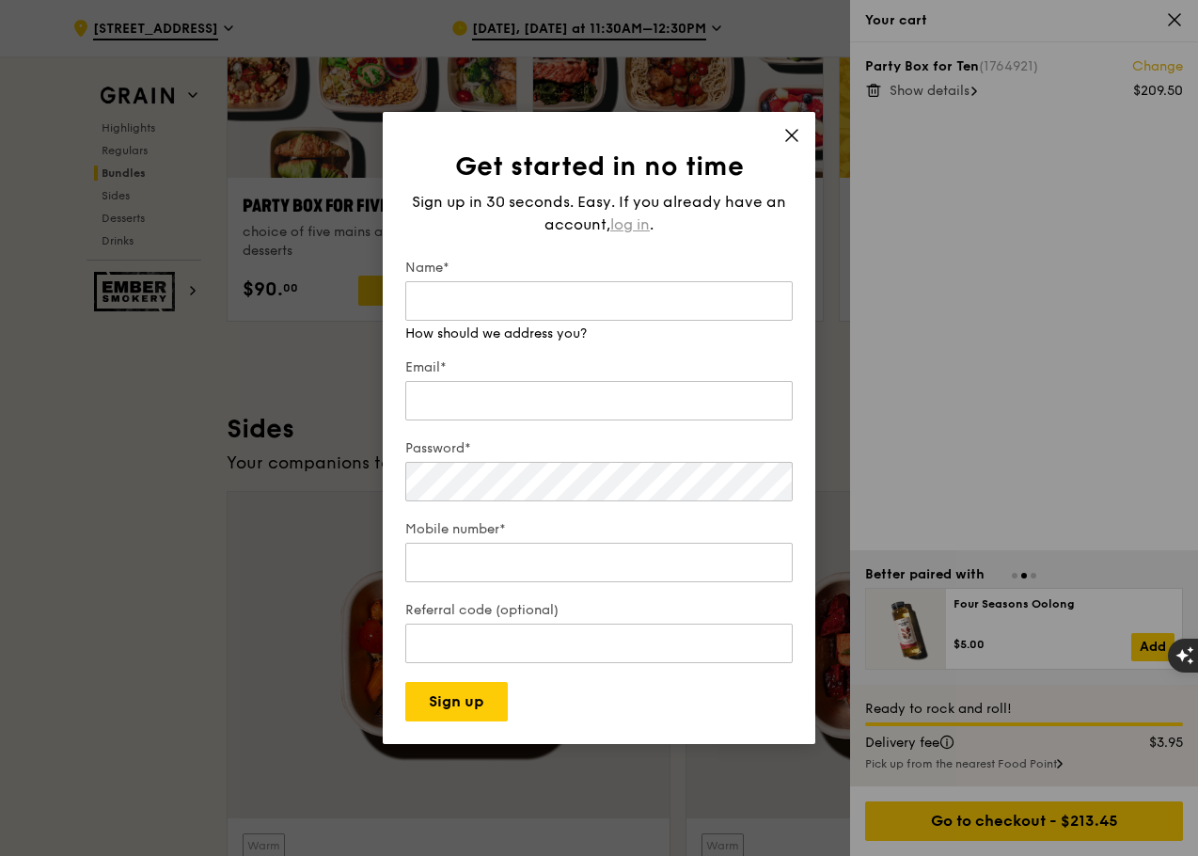
click at [617, 221] on div "Sign up in 30 seconds. Easy. If you already have an account, log in ." at bounding box center [599, 213] width 388 height 45
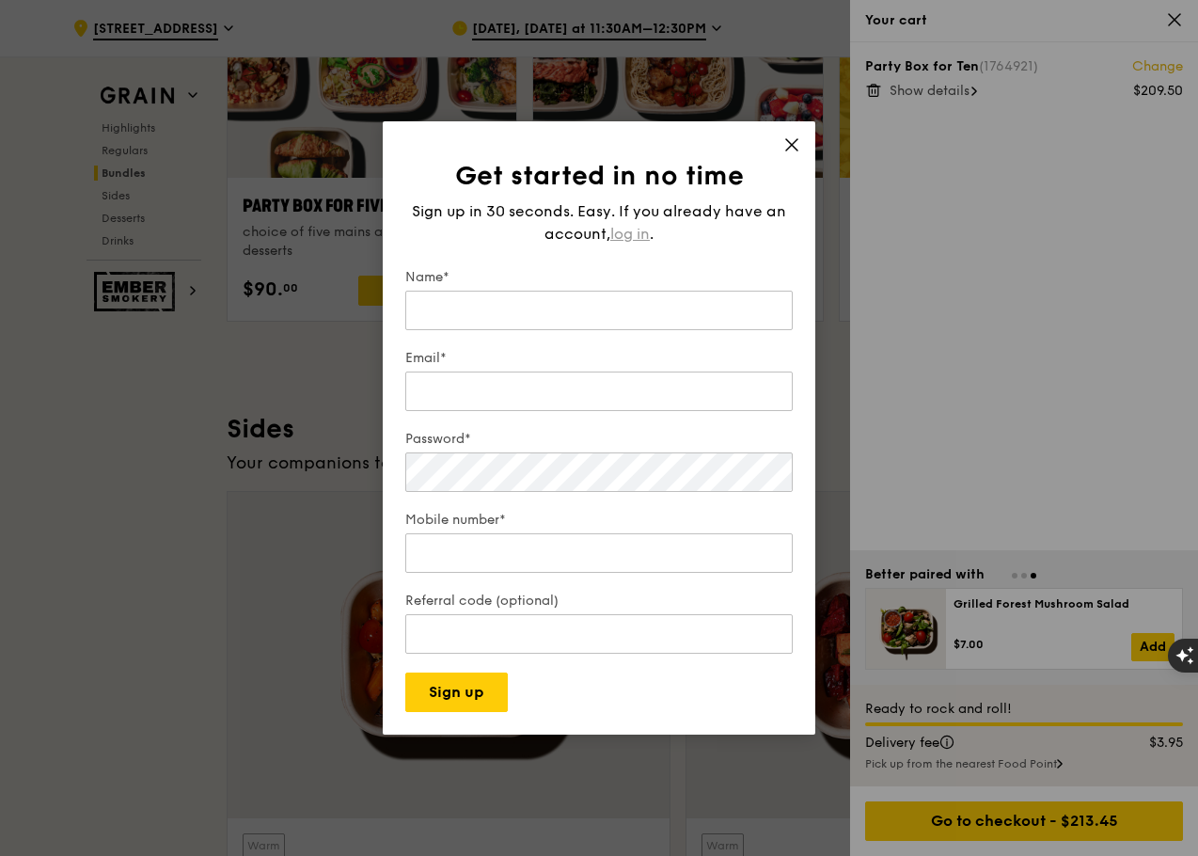
click at [626, 236] on span "log in" at bounding box center [630, 234] width 40 height 23
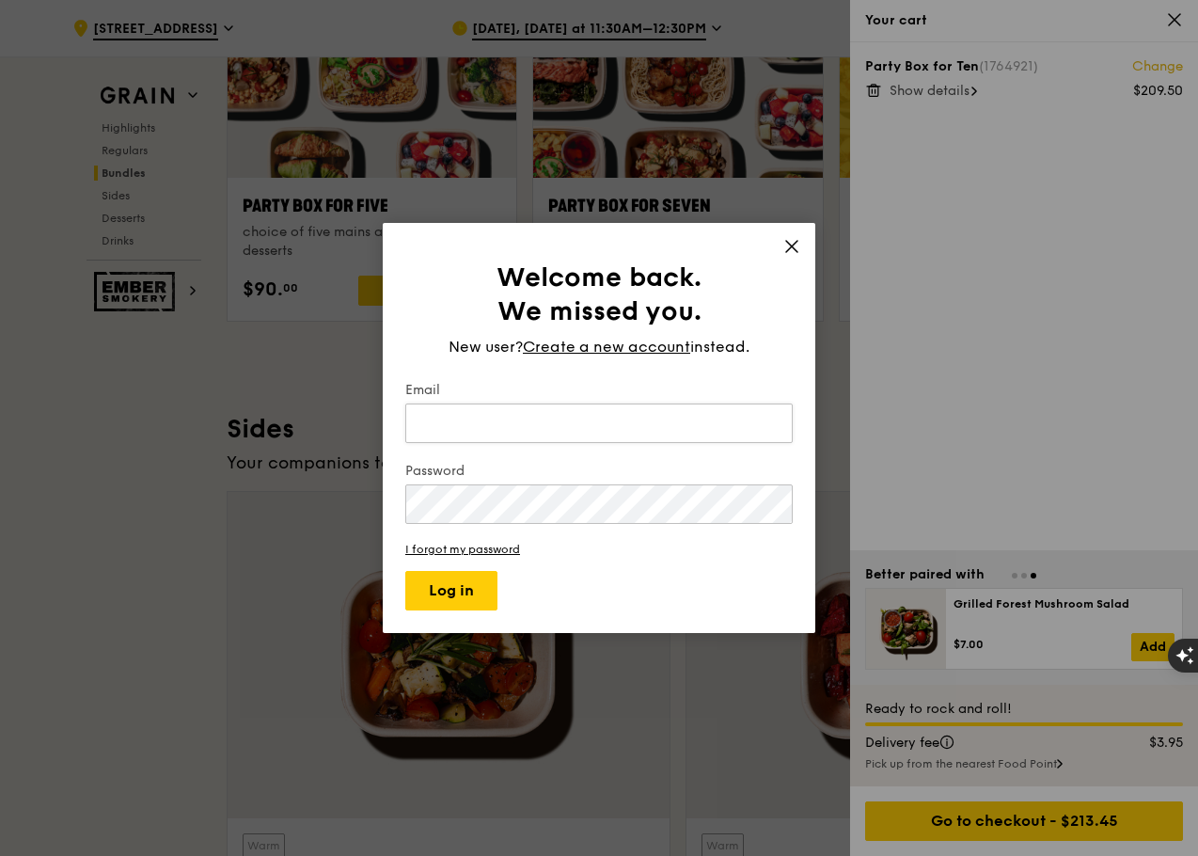
click at [613, 418] on input "Email" at bounding box center [599, 423] width 388 height 40
type input "noreen.was@gmail.com"
click at [405, 571] on button "Log in" at bounding box center [451, 591] width 92 height 40
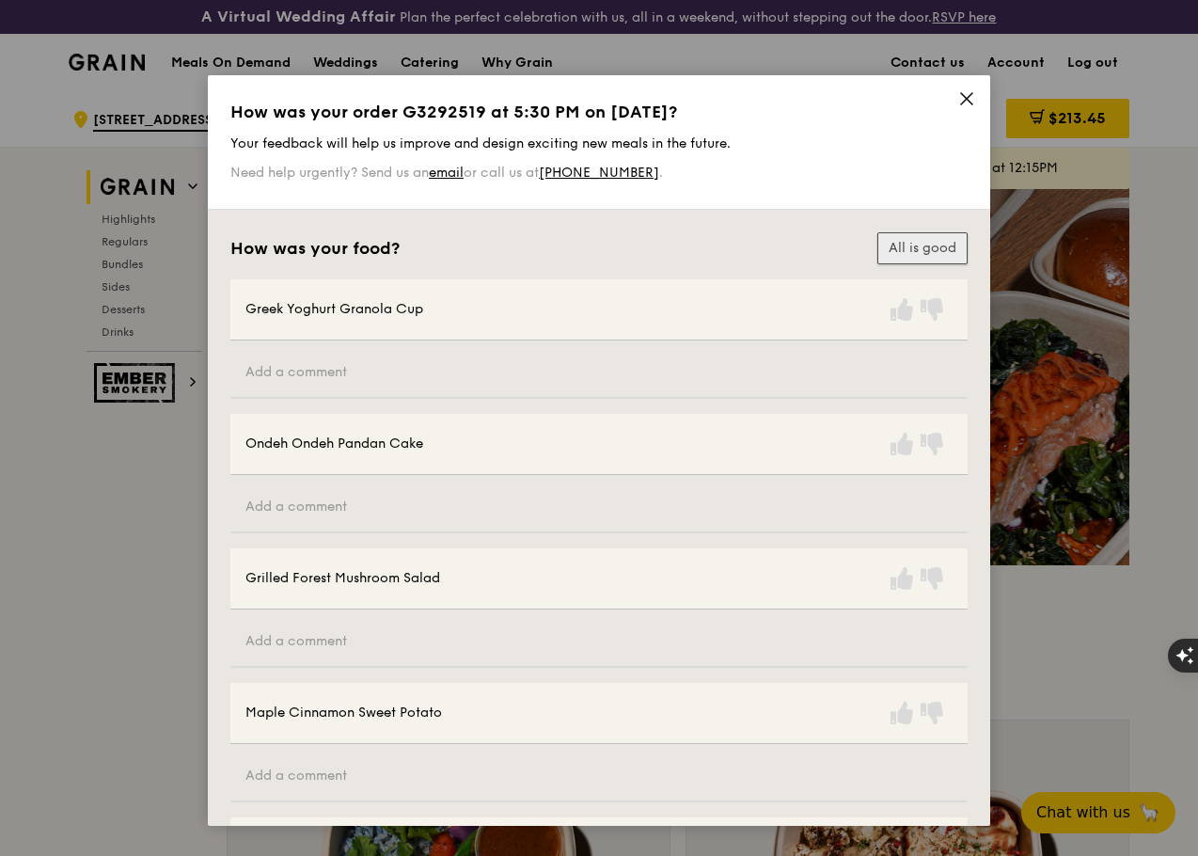
click at [913, 244] on button "All is good" at bounding box center [923, 248] width 90 height 32
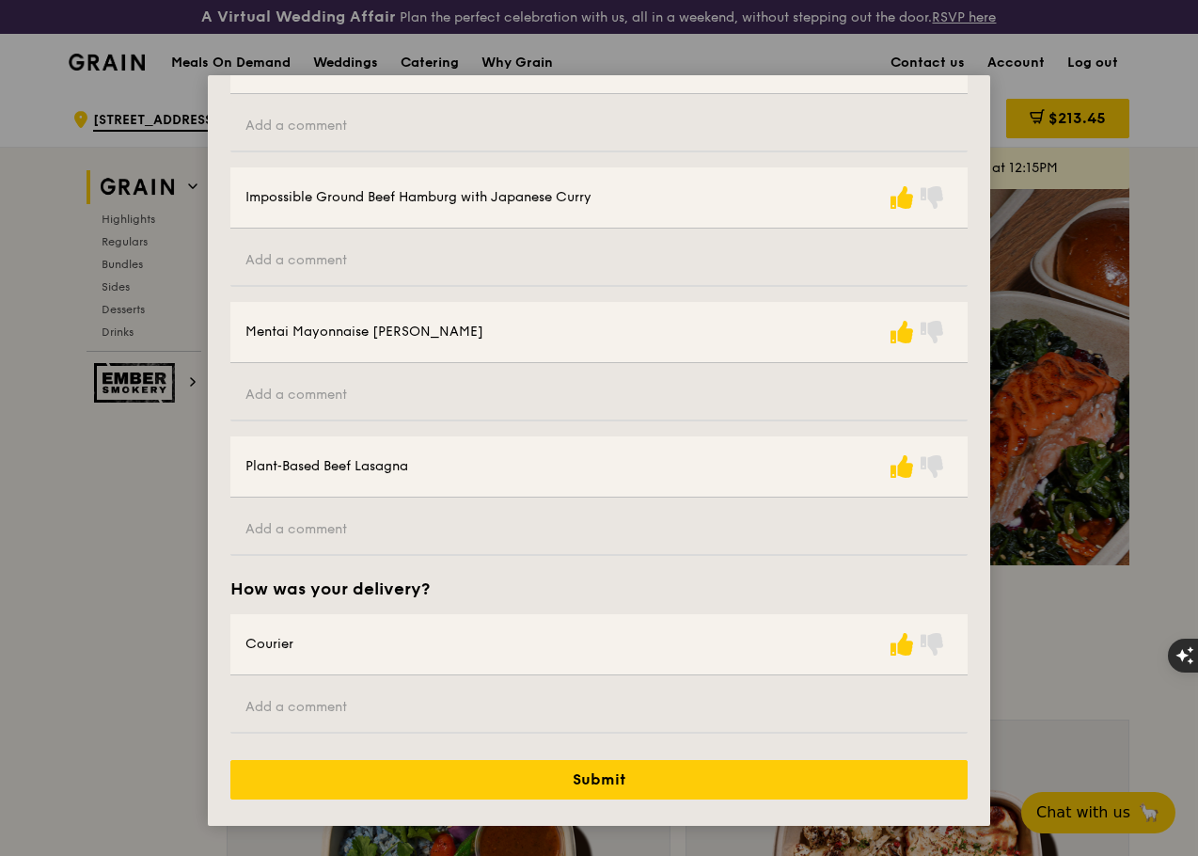
scroll to position [376, 0]
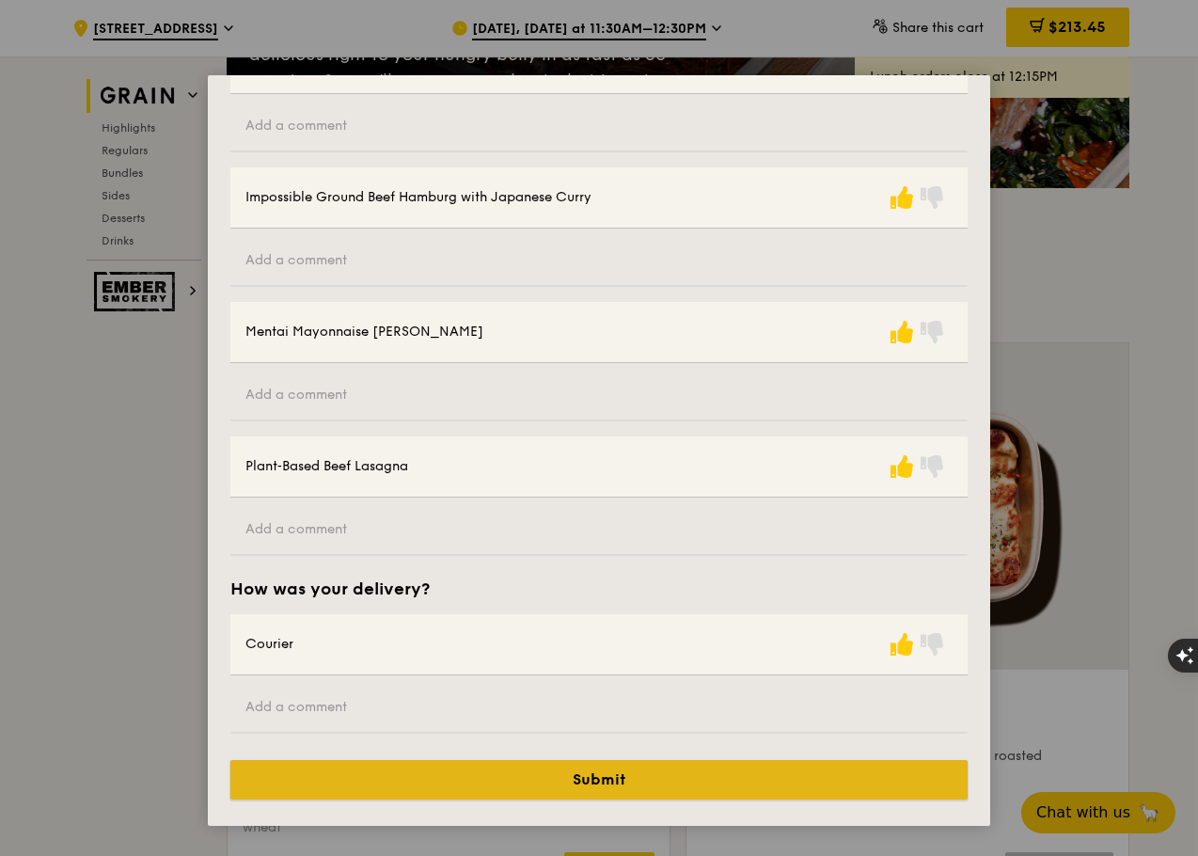
click at [885, 775] on button "Submit" at bounding box center [598, 780] width 737 height 40
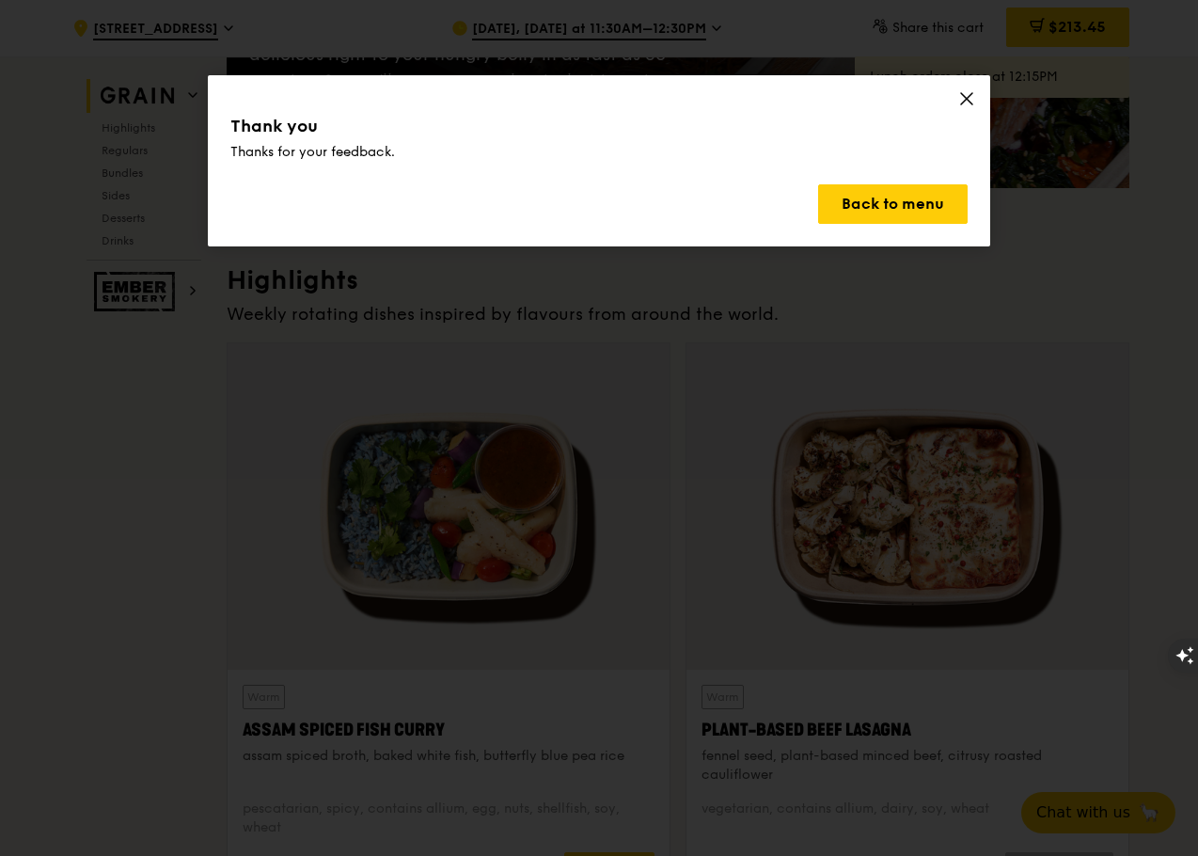
scroll to position [0, 0]
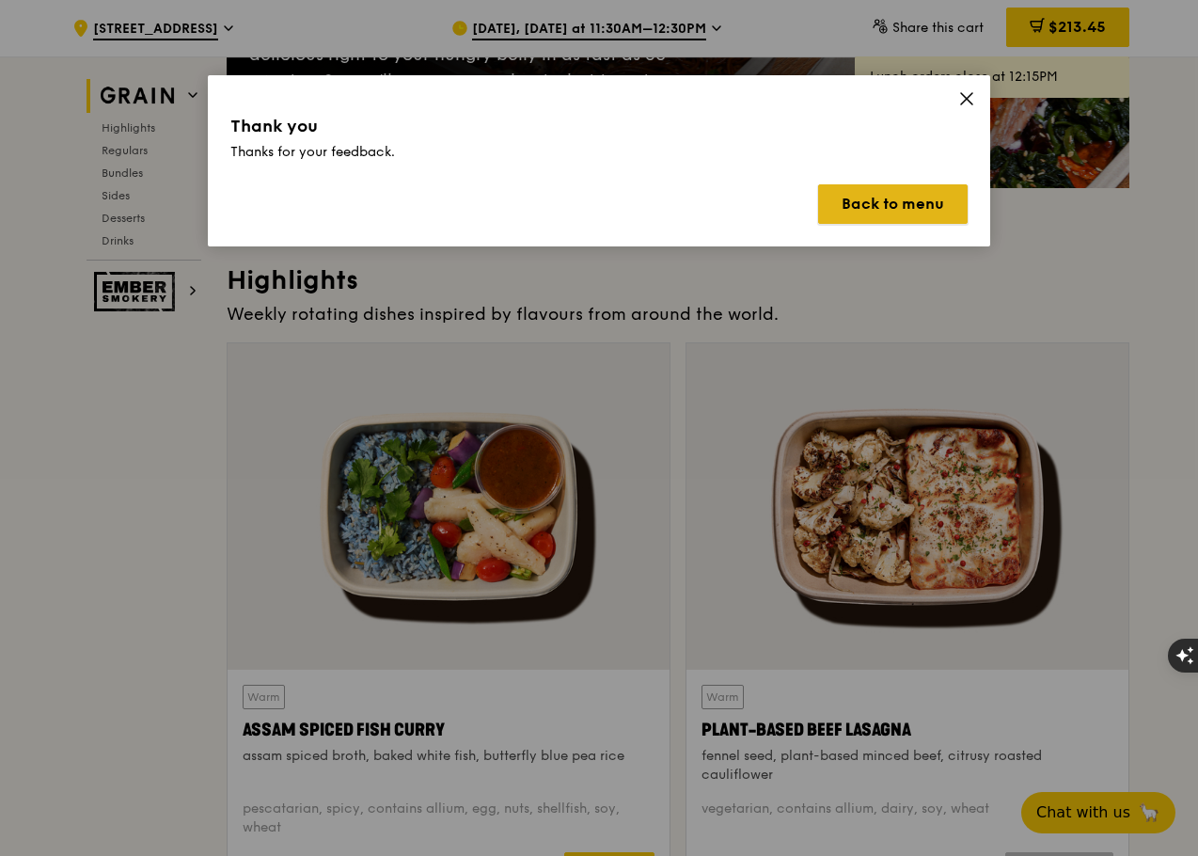
click at [902, 207] on button "Back to menu" at bounding box center [893, 204] width 150 height 40
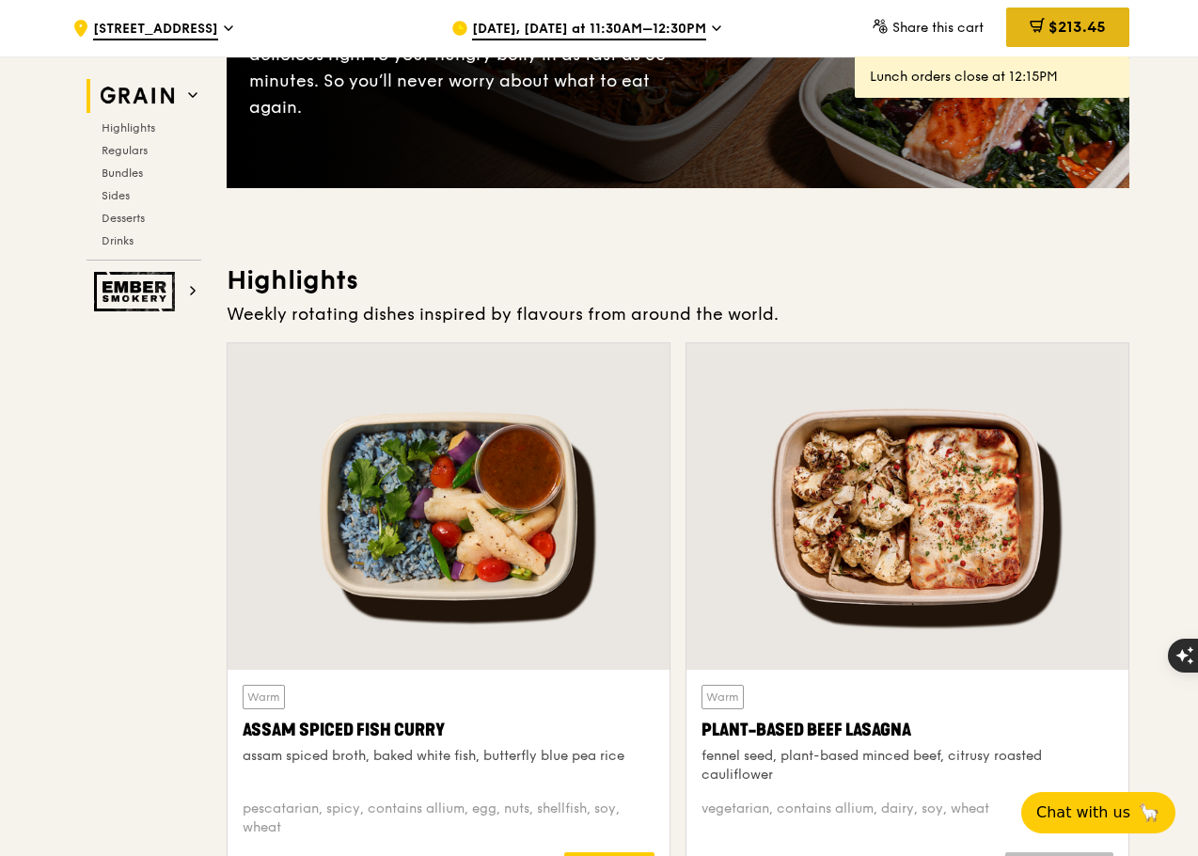
click at [1068, 18] on span "$213.45" at bounding box center [1077, 27] width 57 height 18
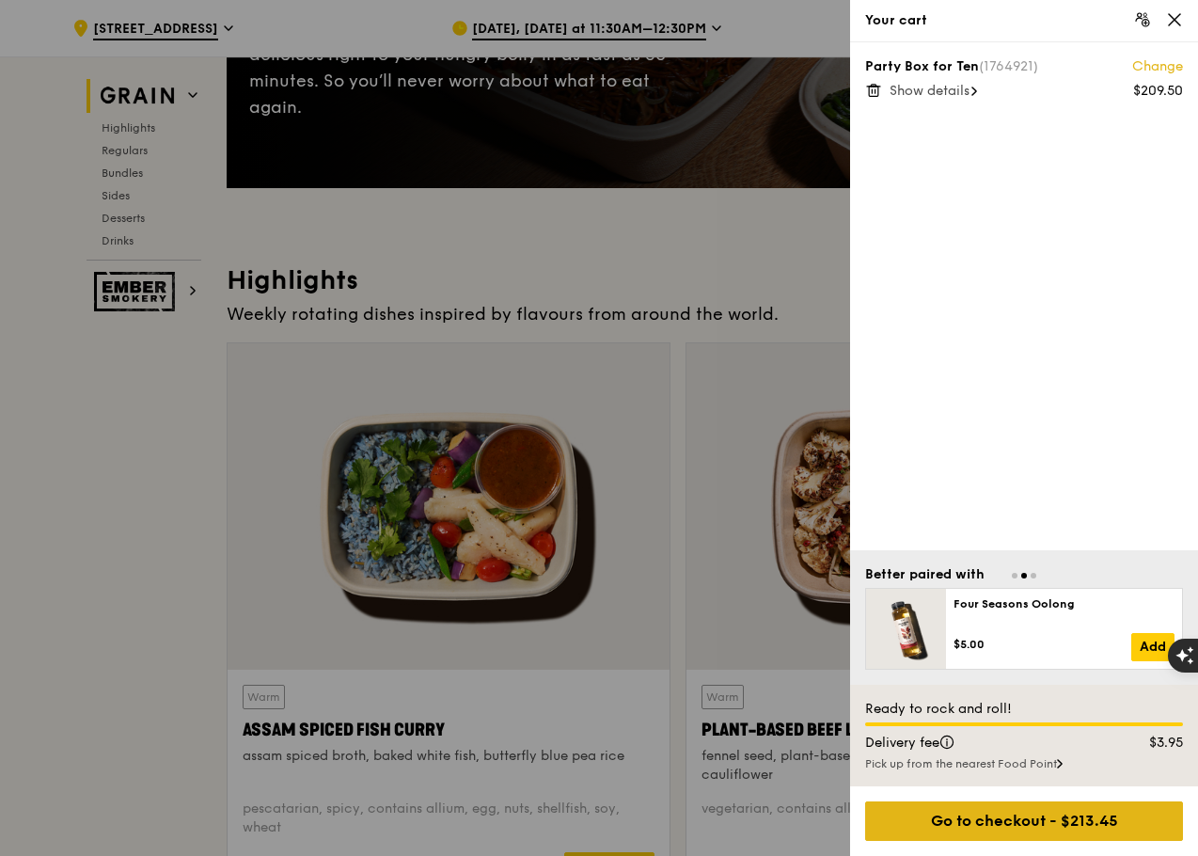
click at [1115, 823] on div "Go to checkout - $213.45" at bounding box center [1024, 821] width 318 height 40
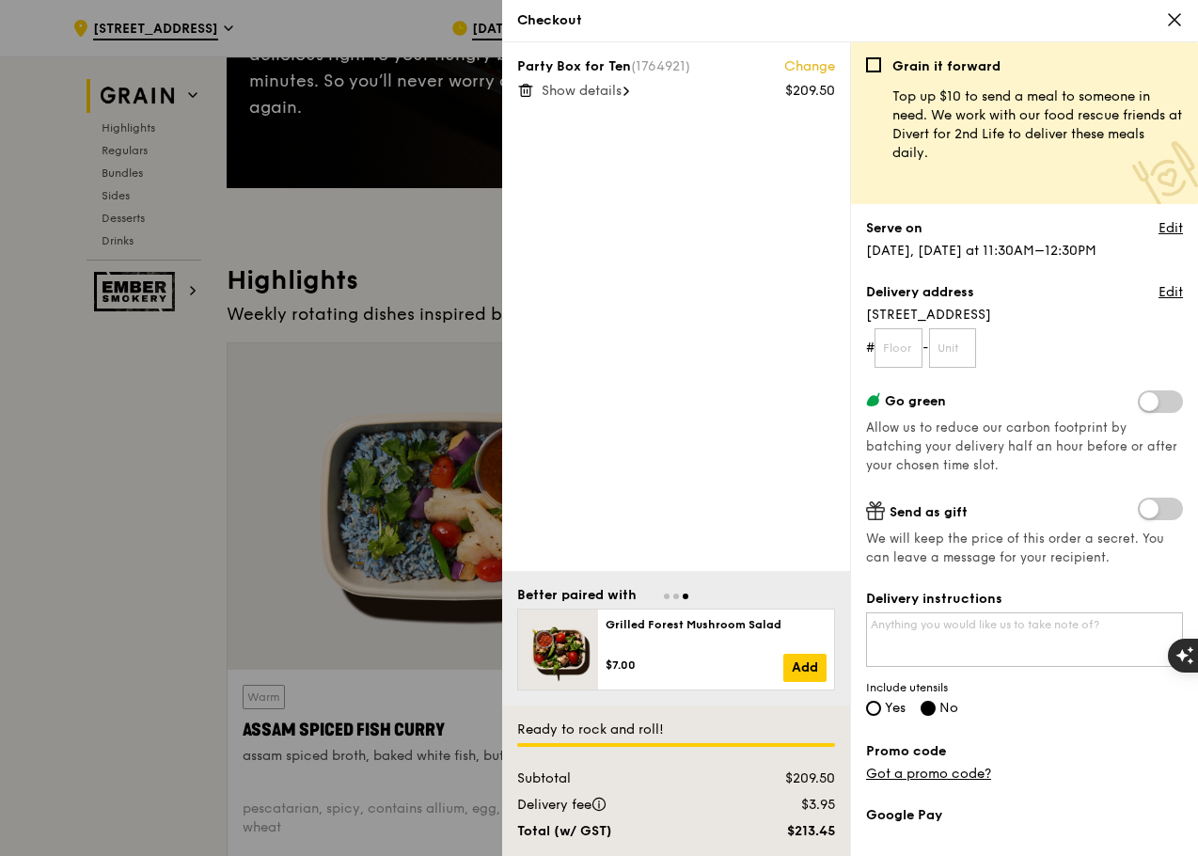
click at [1151, 403] on span at bounding box center [1160, 401] width 45 height 23
click at [1142, 403] on input "checkbox" at bounding box center [1142, 403] width 0 height 0
click at [1143, 404] on span at bounding box center [1160, 401] width 45 height 23
click at [1142, 403] on input "checkbox" at bounding box center [1142, 403] width 0 height 0
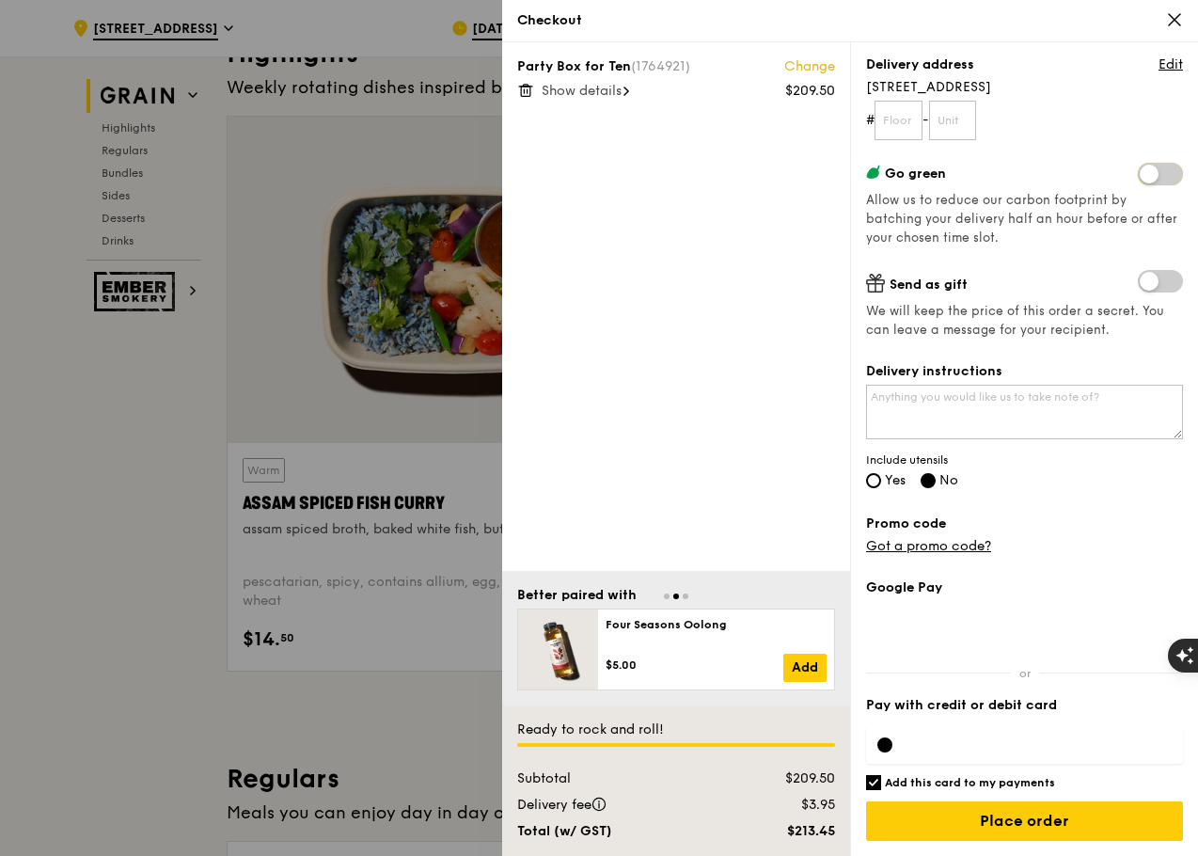
scroll to position [658, 0]
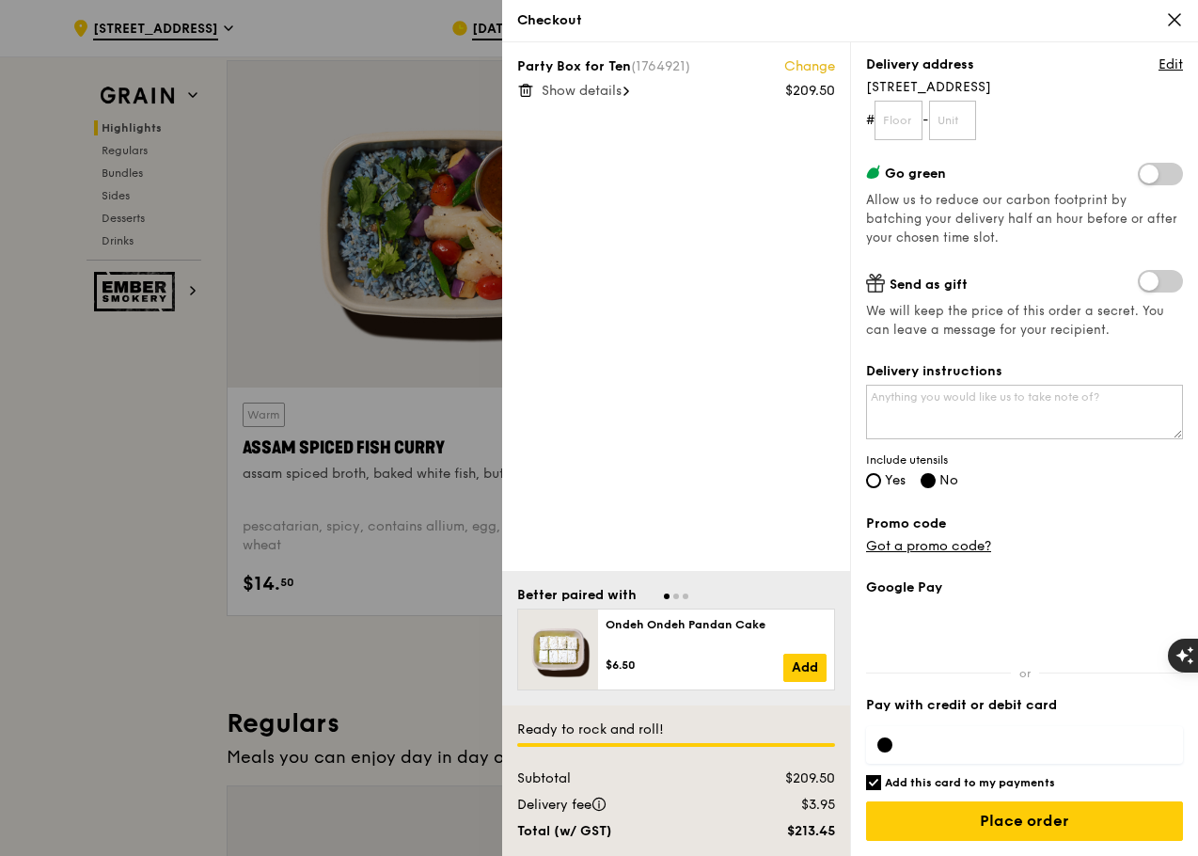
click at [870, 781] on input "Add this card to my payments" at bounding box center [873, 782] width 15 height 15
checkbox input "false"
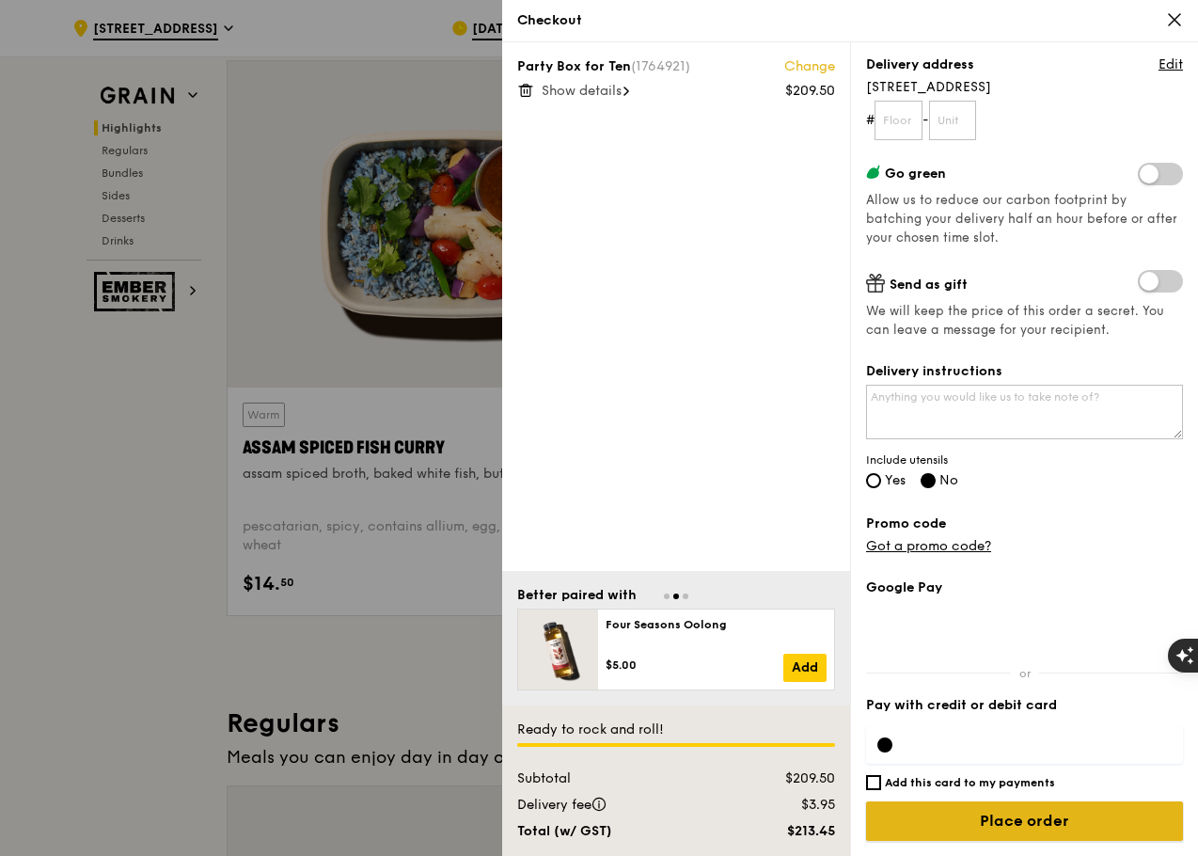
click at [1065, 828] on input "Place order" at bounding box center [1024, 821] width 317 height 40
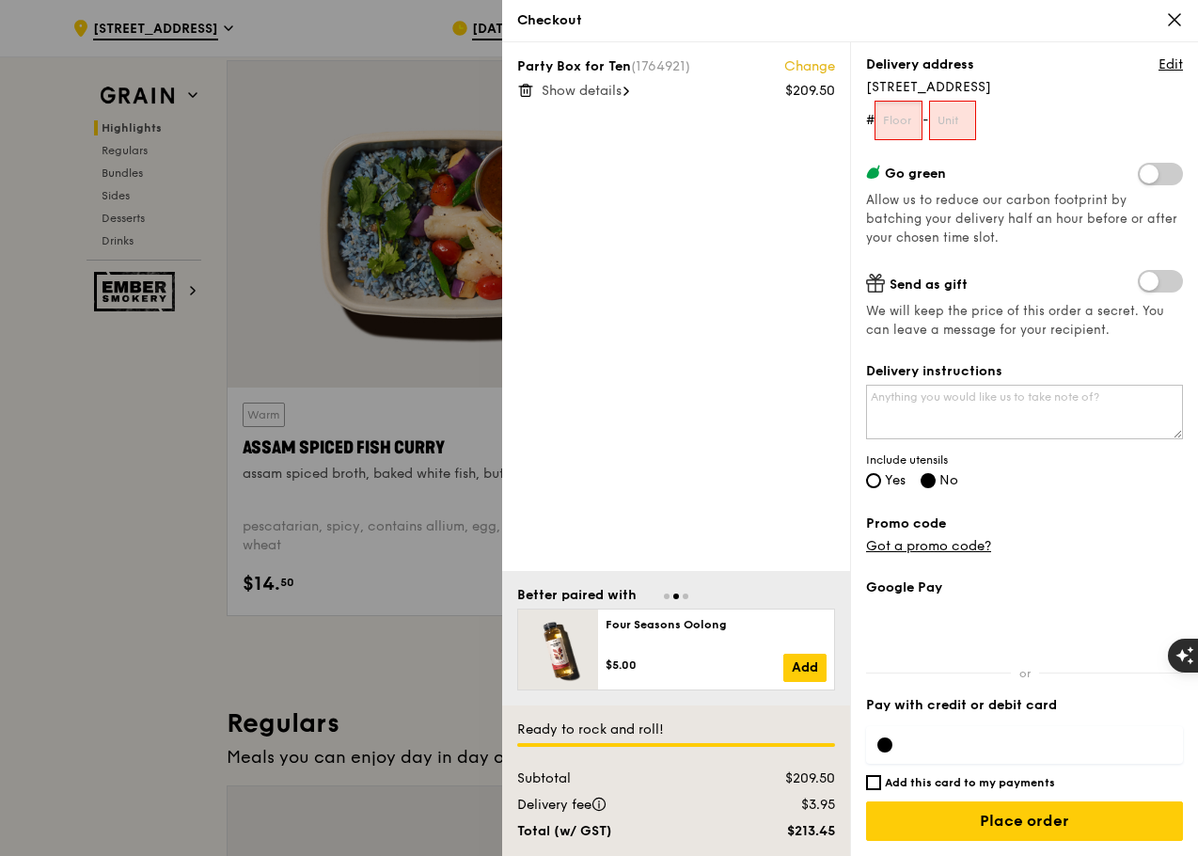
click at [898, 118] on input "text" at bounding box center [899, 121] width 48 height 40
type input "-"
click at [974, 119] on input "text" at bounding box center [953, 121] width 48 height 40
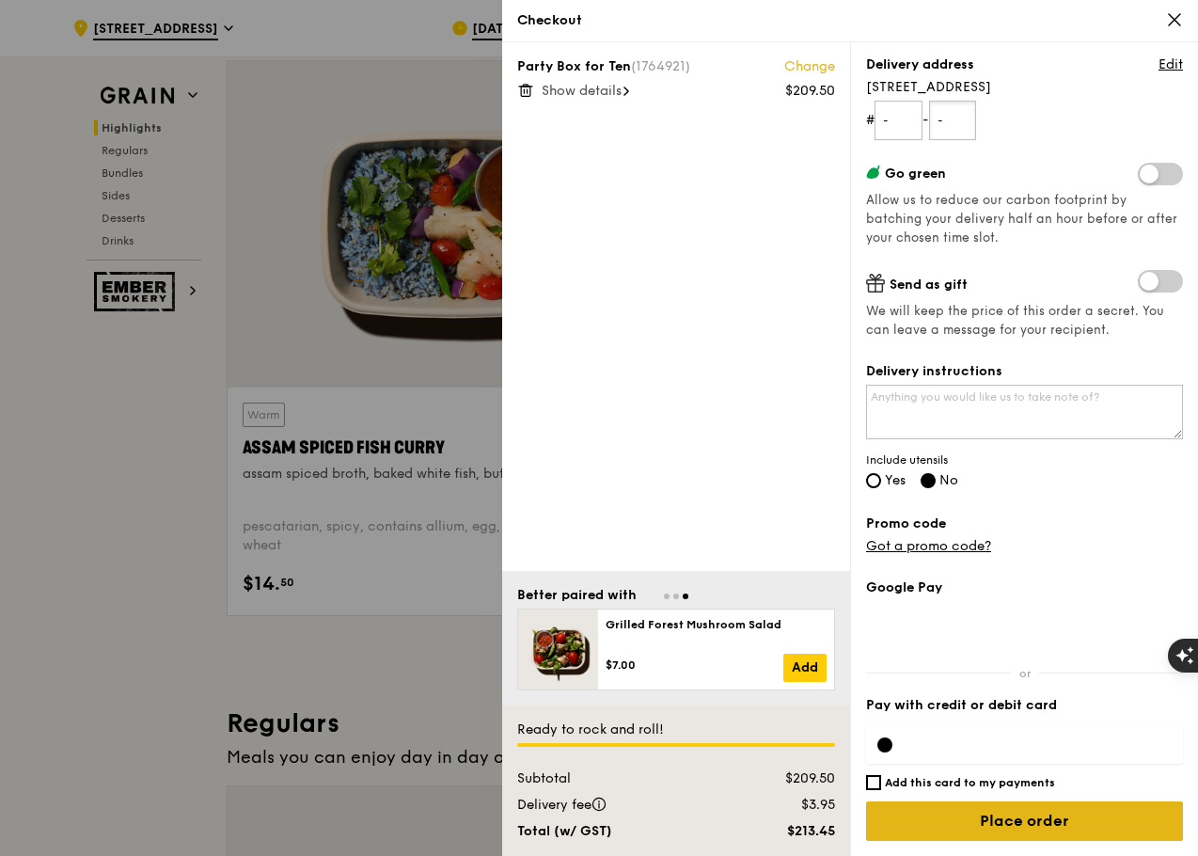
type input "-"
click at [1094, 829] on input "Place order" at bounding box center [1024, 821] width 317 height 40
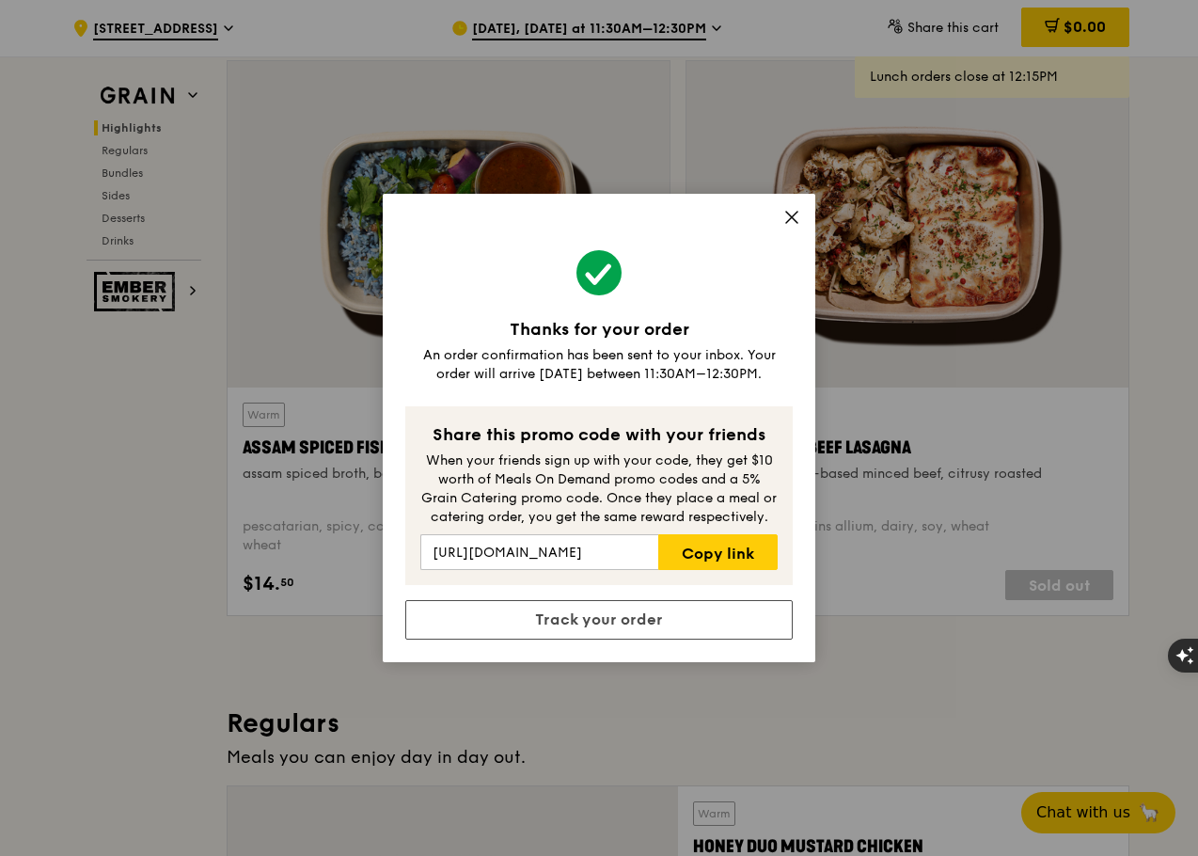
click at [799, 214] on icon at bounding box center [791, 217] width 17 height 17
